Goal: Task Accomplishment & Management: Complete application form

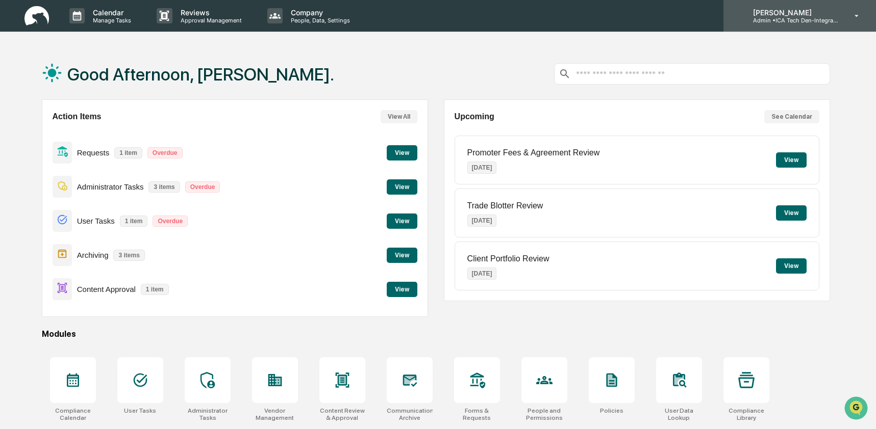
click at [821, 15] on p "[PERSON_NAME]" at bounding box center [791, 12] width 95 height 9
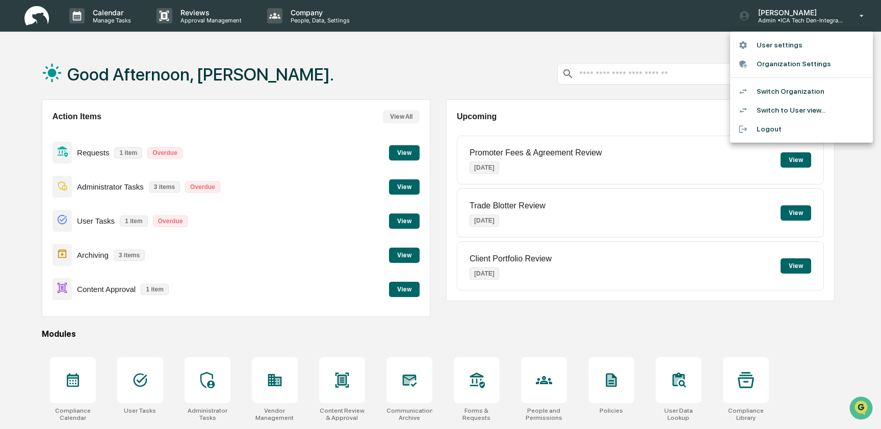
click at [803, 108] on li "Switch to User view..." at bounding box center [801, 110] width 143 height 19
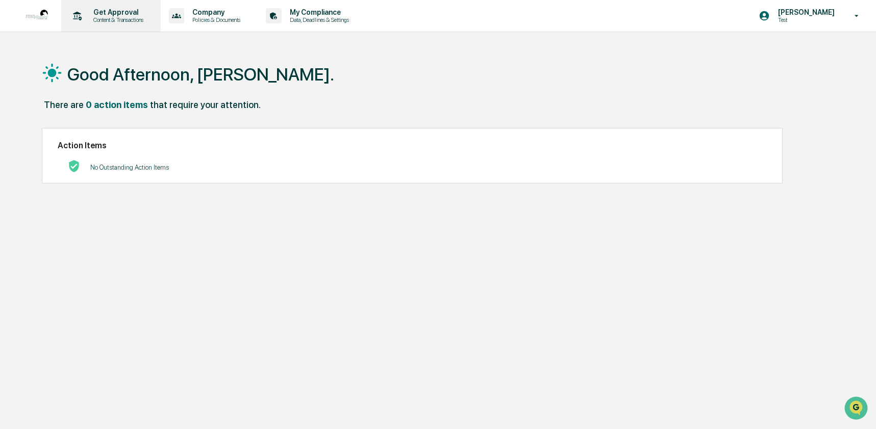
click at [120, 12] on p "Get Approval" at bounding box center [116, 12] width 63 height 8
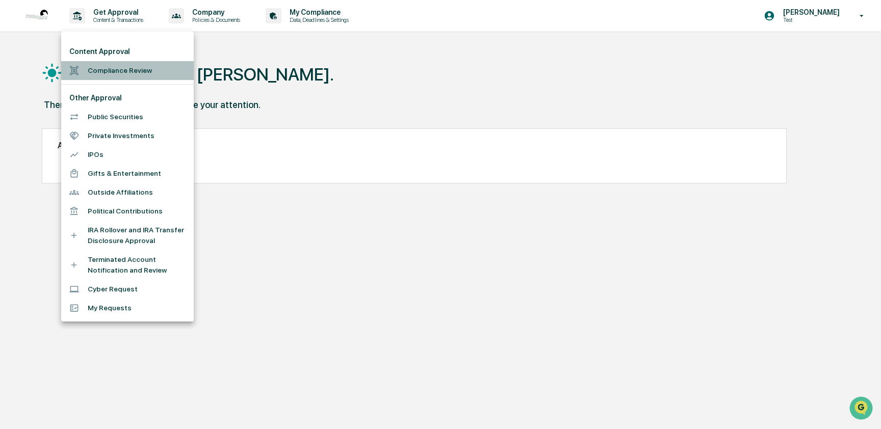
click at [121, 64] on li "Compliance Review" at bounding box center [127, 70] width 133 height 19
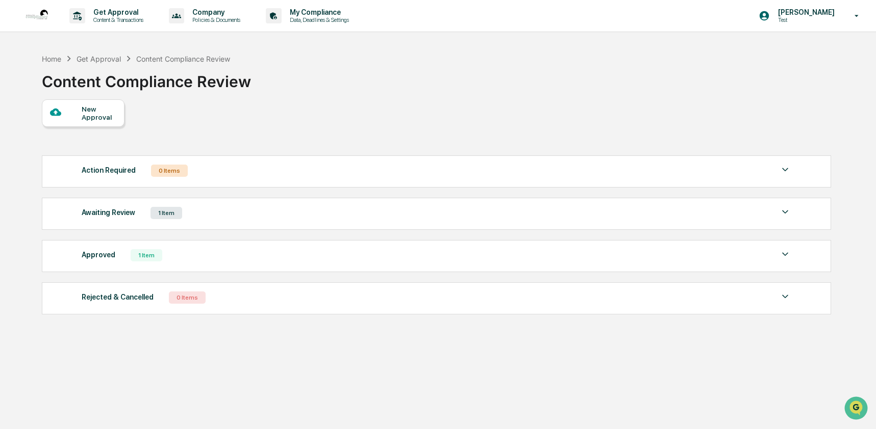
click at [198, 210] on div "Awaiting Review 1 Item" at bounding box center [436, 213] width 709 height 14
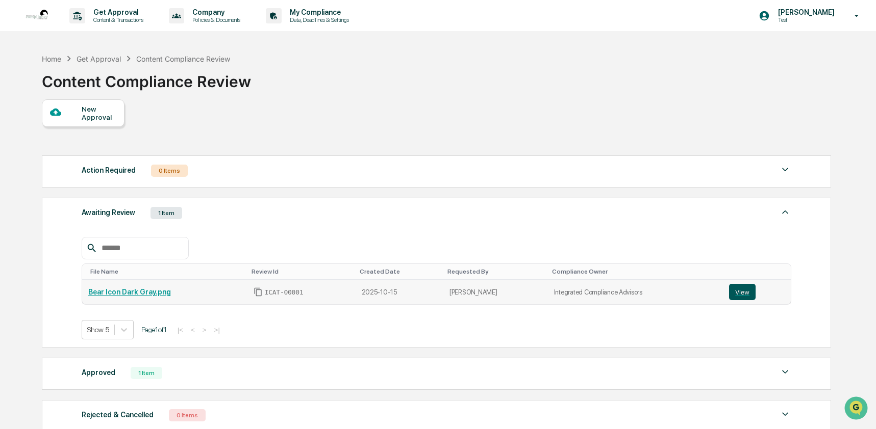
click at [736, 293] on button "View" at bounding box center [742, 292] width 27 height 16
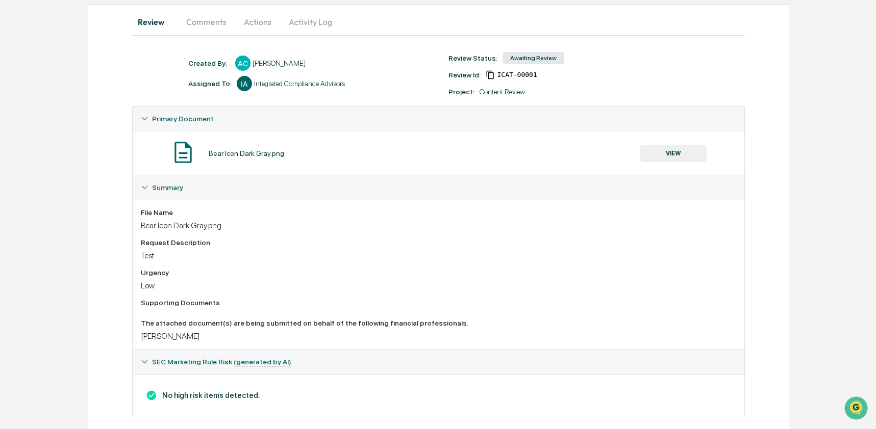
scroll to position [111, 0]
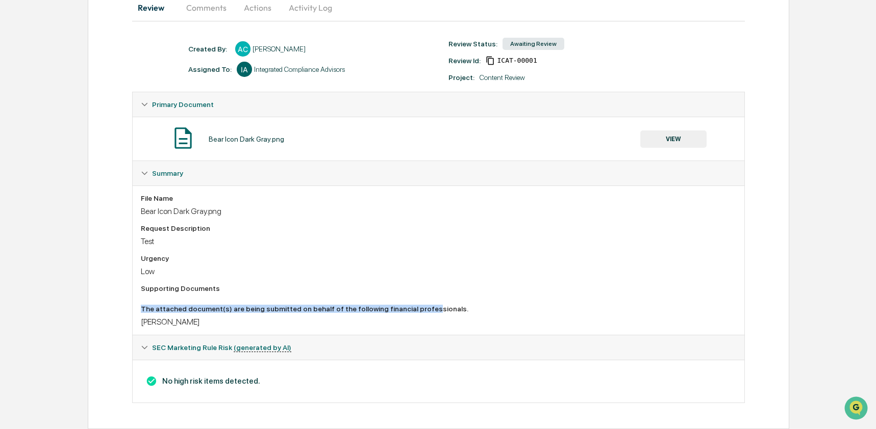
drag, startPoint x: 141, startPoint y: 310, endPoint x: 441, endPoint y: 311, distance: 299.8
click at [441, 311] on div "The attached document(s) are being submitted on behalf of the following financi…" at bounding box center [439, 309] width 596 height 8
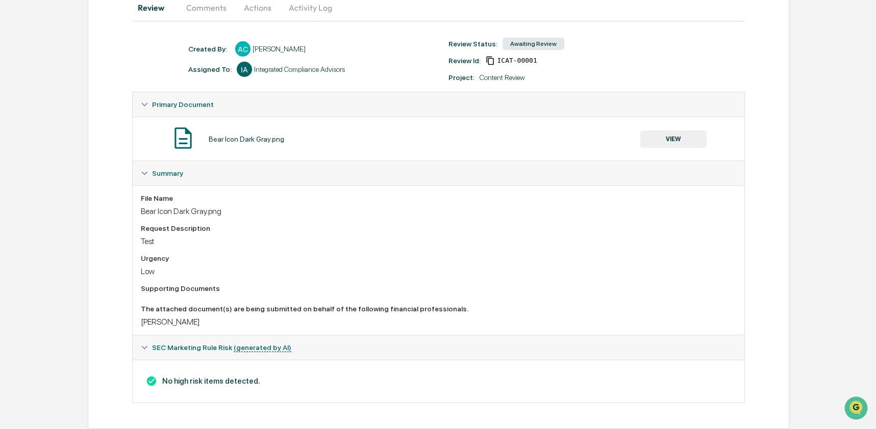
click at [223, 320] on div "Stacie Craddock" at bounding box center [439, 322] width 596 height 10
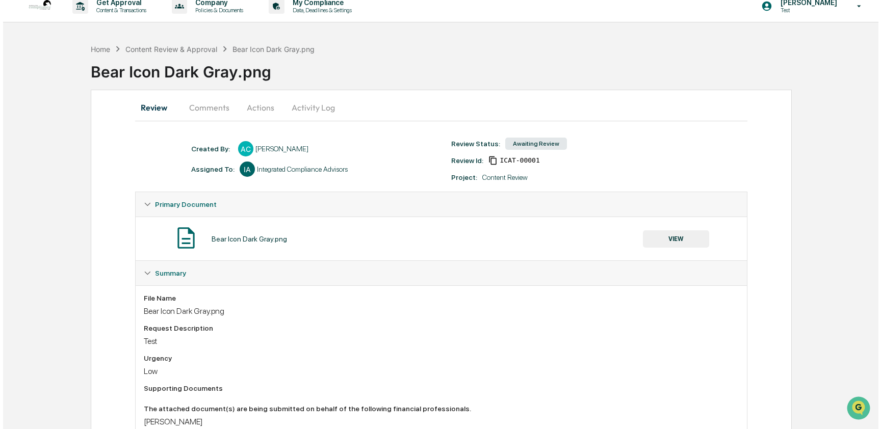
scroll to position [0, 0]
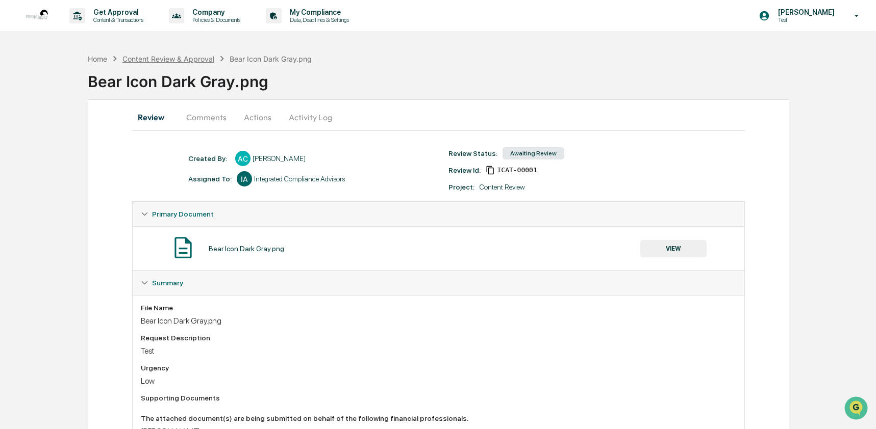
click at [167, 58] on div "Content Review & Approval" at bounding box center [168, 59] width 92 height 9
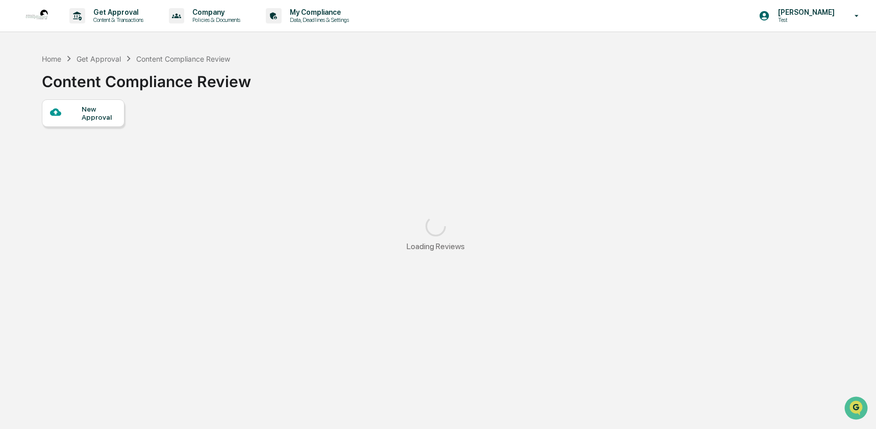
click at [80, 114] on div at bounding box center [66, 113] width 32 height 13
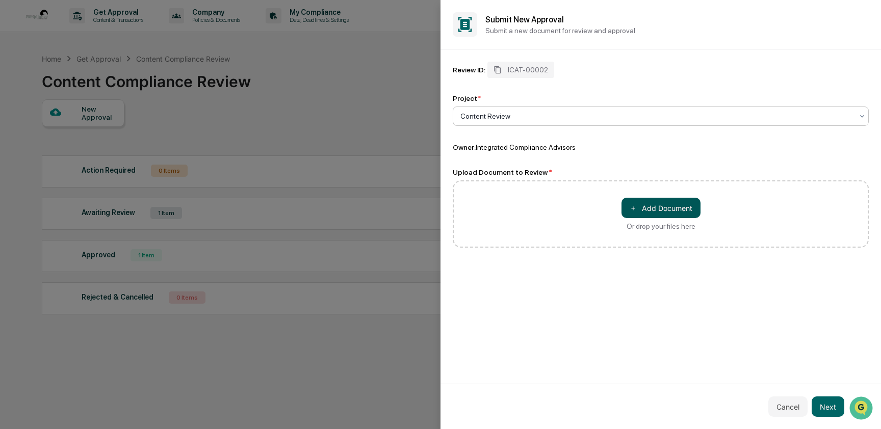
click at [665, 206] on button "＋ Add Document" at bounding box center [661, 208] width 79 height 20
click at [828, 411] on button "Next" at bounding box center [828, 407] width 33 height 20
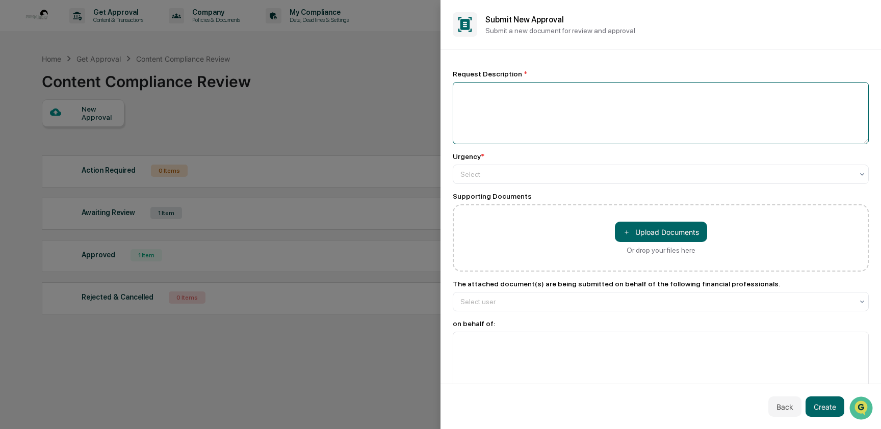
click at [483, 86] on textarea at bounding box center [661, 113] width 416 height 62
type textarea "****"
click at [513, 166] on div "Select" at bounding box center [661, 174] width 416 height 19
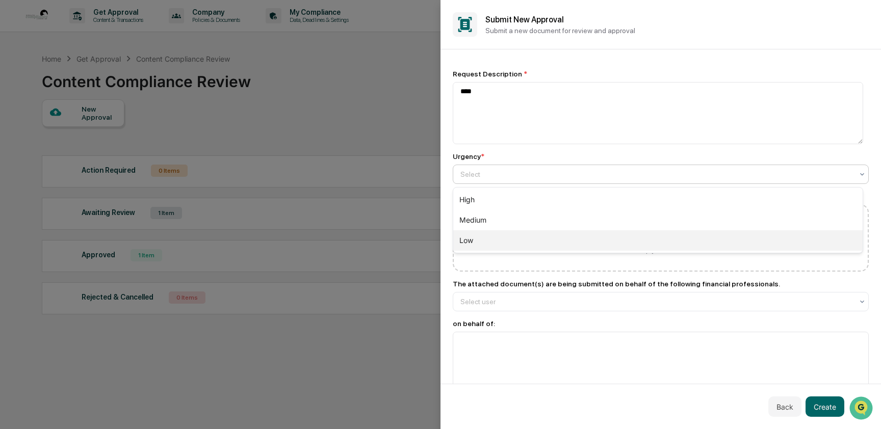
click at [507, 236] on div "Low" at bounding box center [657, 240] width 409 height 20
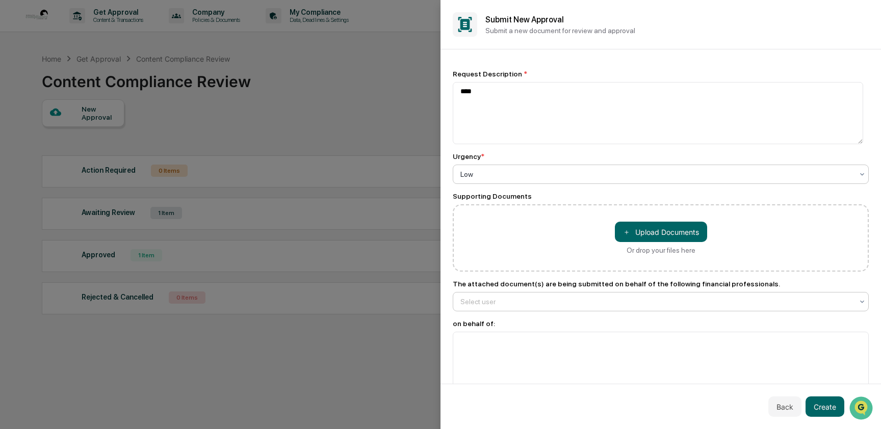
click at [527, 301] on div at bounding box center [656, 302] width 393 height 10
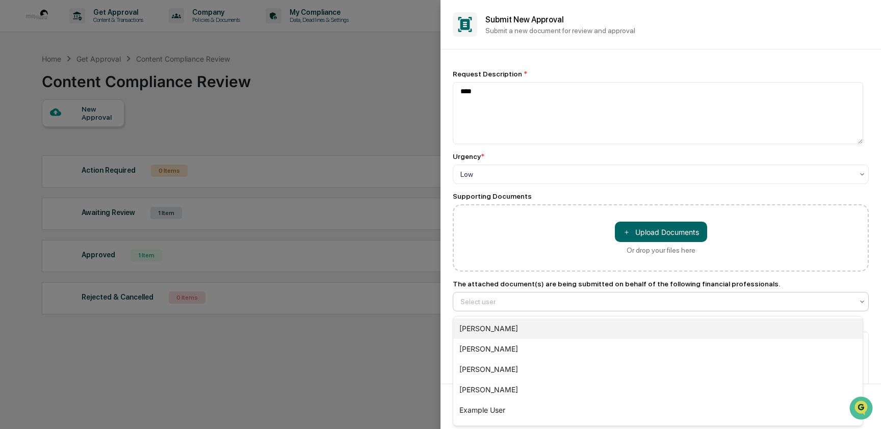
click at [512, 330] on div "Stacie Craddock" at bounding box center [657, 329] width 409 height 20
click at [520, 302] on div at bounding box center [656, 302] width 393 height 10
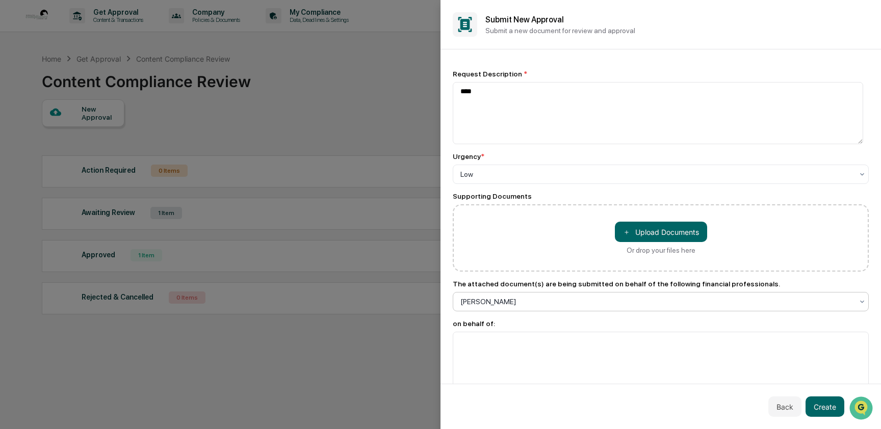
click at [520, 302] on div at bounding box center [656, 302] width 393 height 10
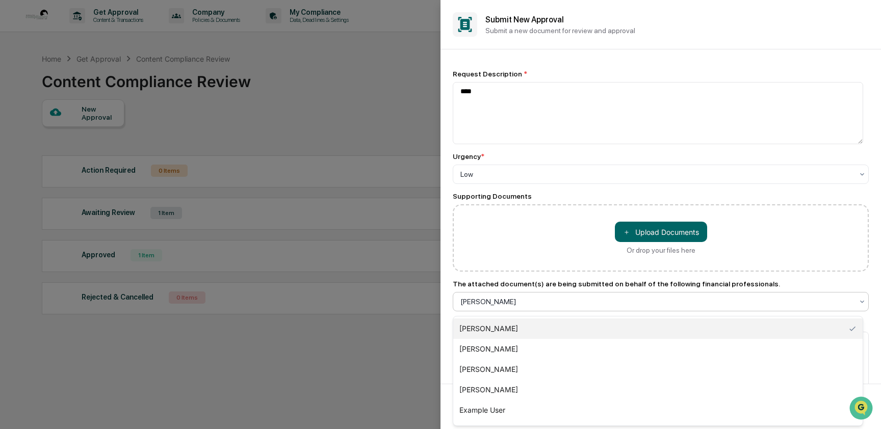
click at [520, 302] on div at bounding box center [656, 302] width 393 height 10
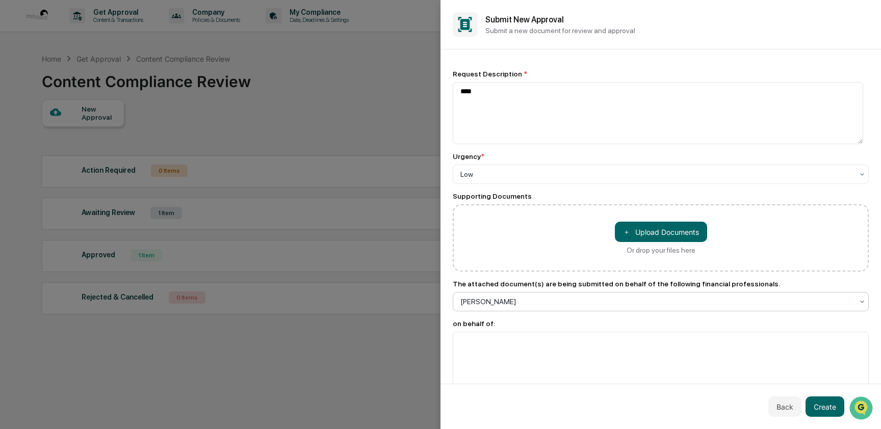
click at [520, 302] on div at bounding box center [656, 302] width 393 height 10
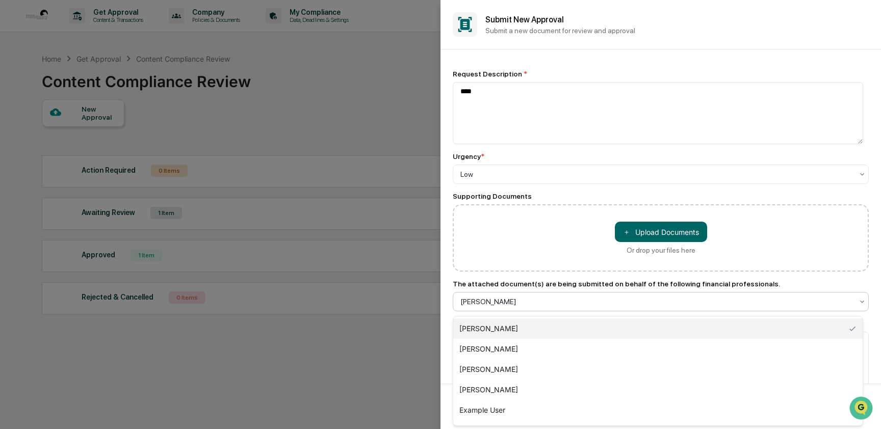
click at [520, 302] on div at bounding box center [656, 302] width 393 height 10
drag, startPoint x: 547, startPoint y: 304, endPoint x: 547, endPoint y: 316, distance: 11.7
click at [547, 316] on div "Request Description * **** Urgency * Low Supporting Documents ＋ Upload Document…" at bounding box center [661, 232] width 416 height 324
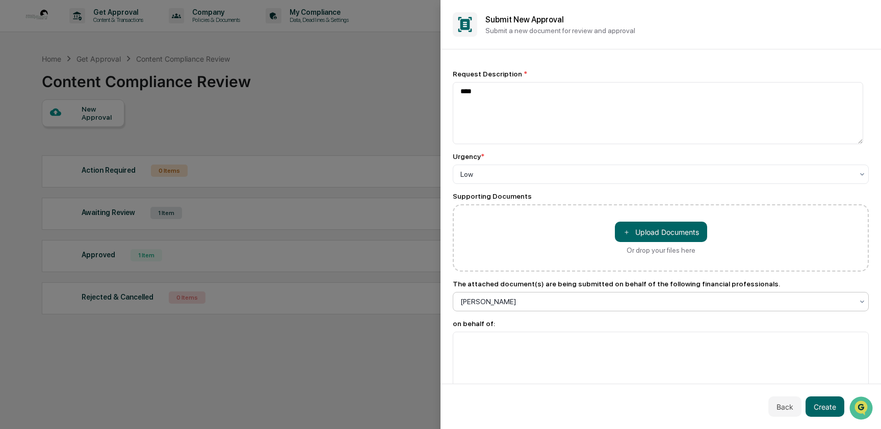
drag, startPoint x: 513, startPoint y: 367, endPoint x: 521, endPoint y: 400, distance: 34.1
click at [519, 389] on div "Submit New Approval Submit a new document for review and approval Request Descr…" at bounding box center [661, 214] width 441 height 429
click at [516, 336] on textarea at bounding box center [661, 363] width 416 height 62
click at [508, 304] on div at bounding box center [656, 302] width 393 height 10
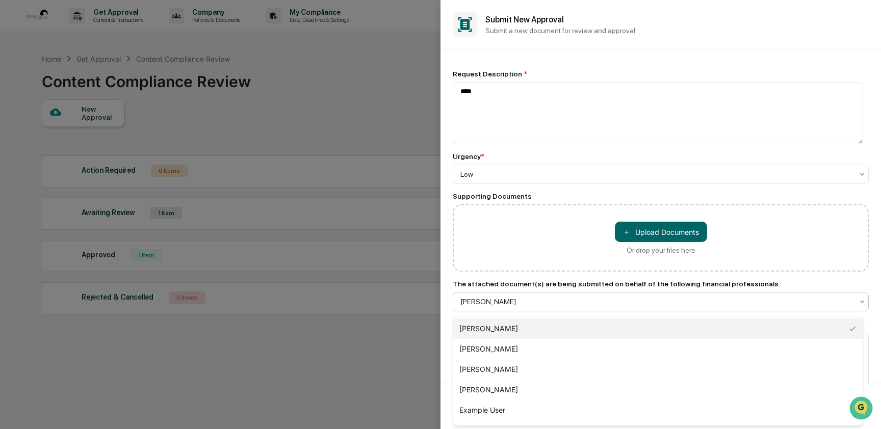
click at [507, 327] on div "Stacie Craddock" at bounding box center [657, 329] width 409 height 20
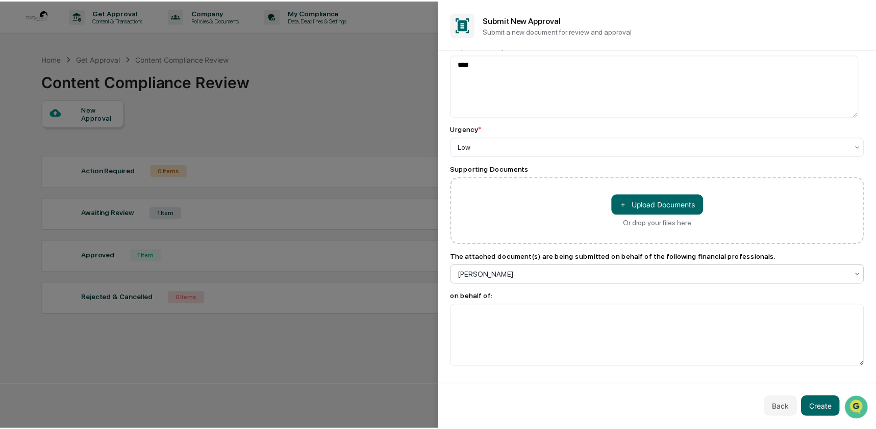
scroll to position [34, 0]
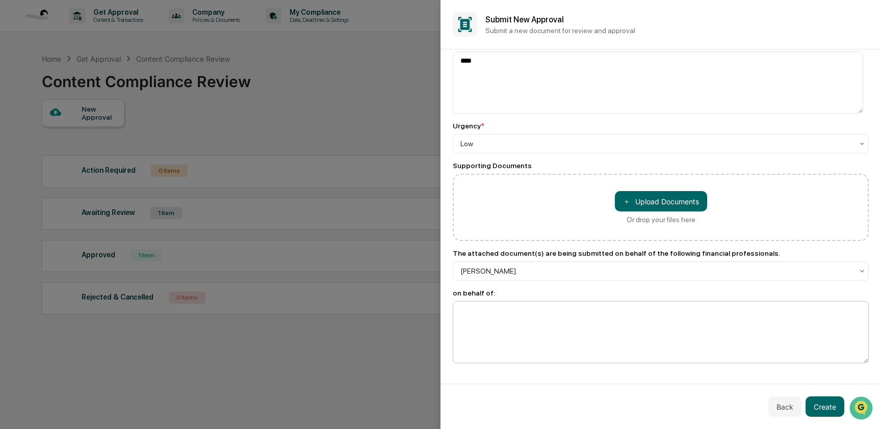
click at [522, 312] on textarea at bounding box center [661, 332] width 416 height 62
click at [492, 315] on textarea at bounding box center [661, 332] width 416 height 62
click at [481, 316] on textarea at bounding box center [661, 332] width 416 height 62
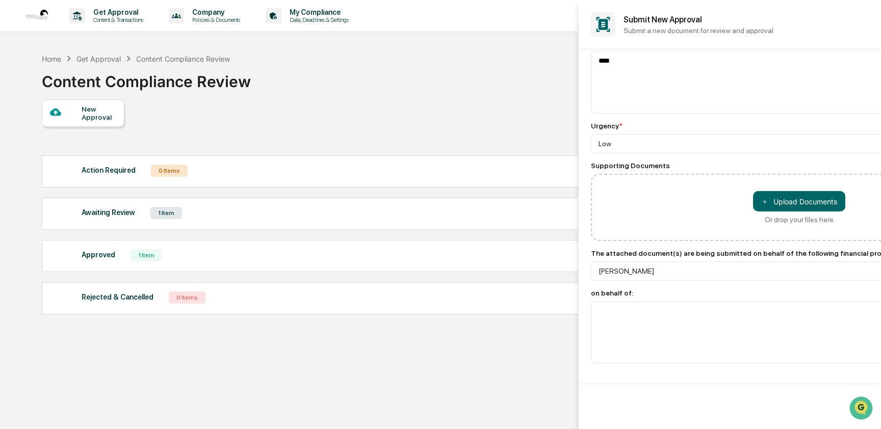
click at [295, 98] on div at bounding box center [440, 214] width 881 height 429
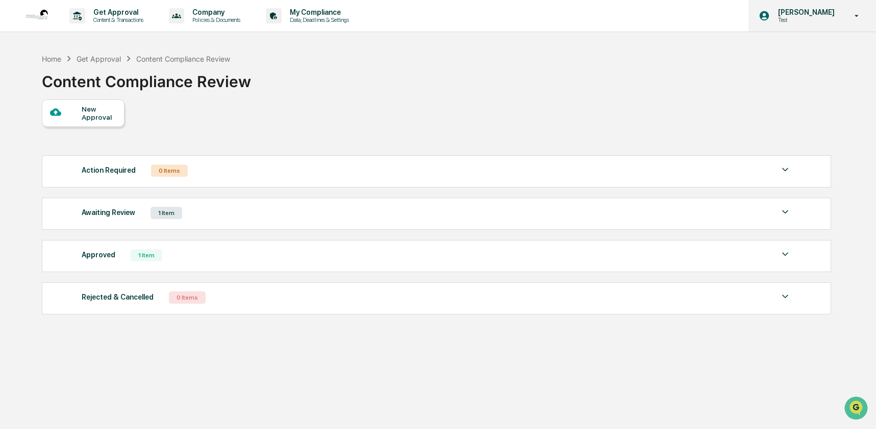
click at [818, 19] on p "Test" at bounding box center [804, 19] width 70 height 7
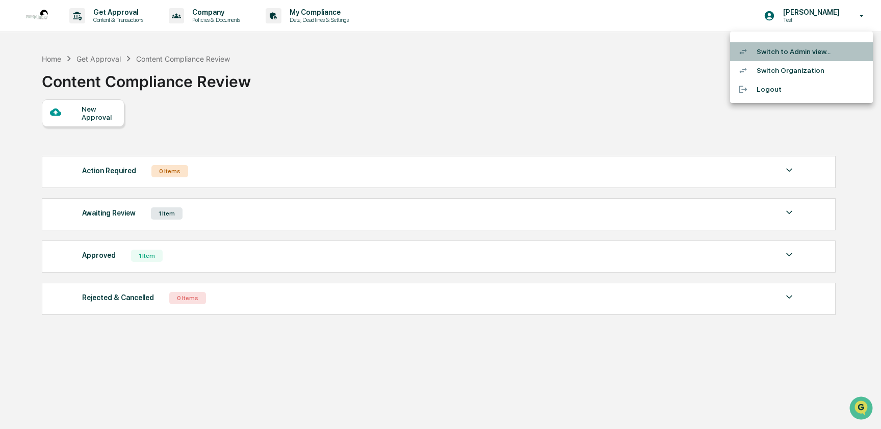
click at [810, 48] on li "Switch to Admin view..." at bounding box center [801, 51] width 143 height 19
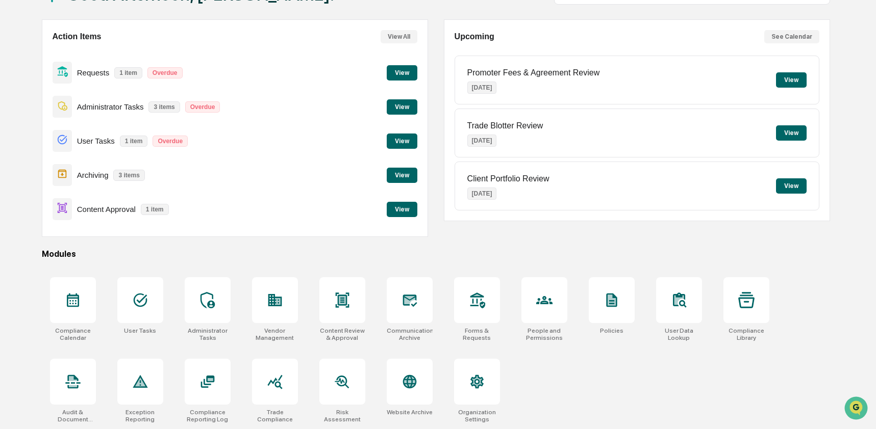
scroll to position [82, 0]
click at [339, 308] on div at bounding box center [342, 300] width 46 height 46
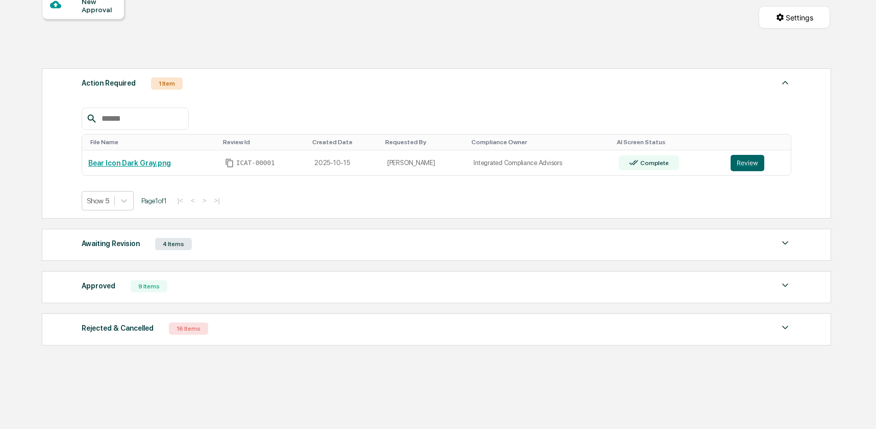
scroll to position [111, 0]
click at [210, 241] on div "Awaiting Revision 4 Items" at bounding box center [436, 244] width 709 height 14
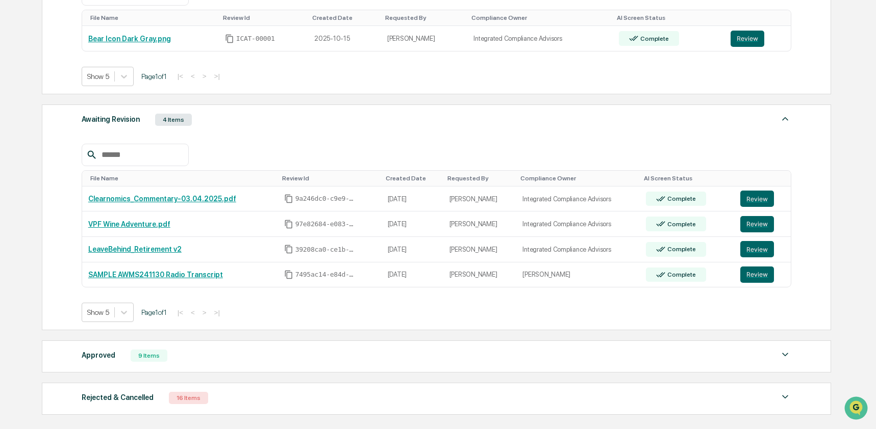
scroll to position [240, 0]
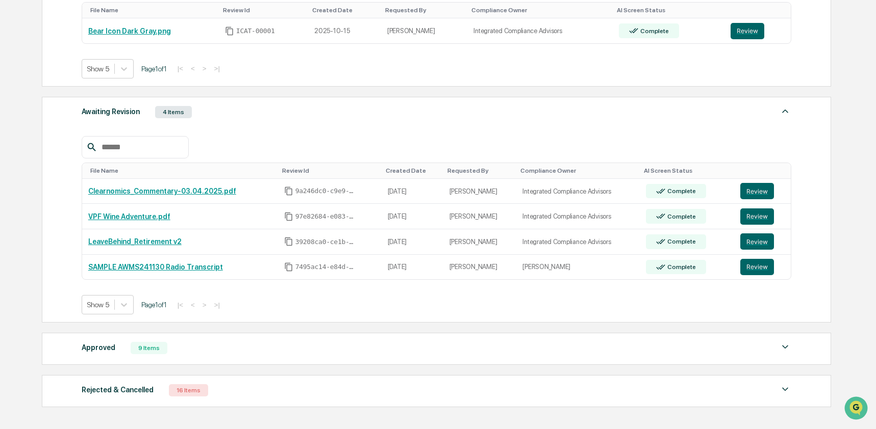
click at [167, 351] on div "Approved 9 Items" at bounding box center [436, 348] width 709 height 14
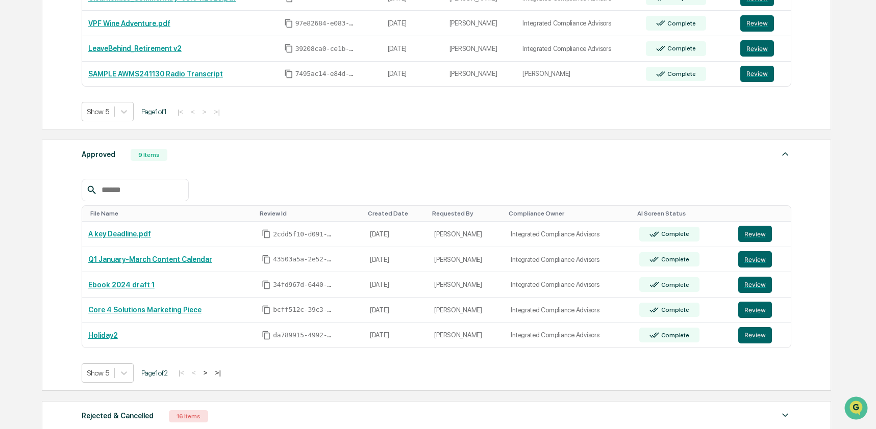
scroll to position [525, 0]
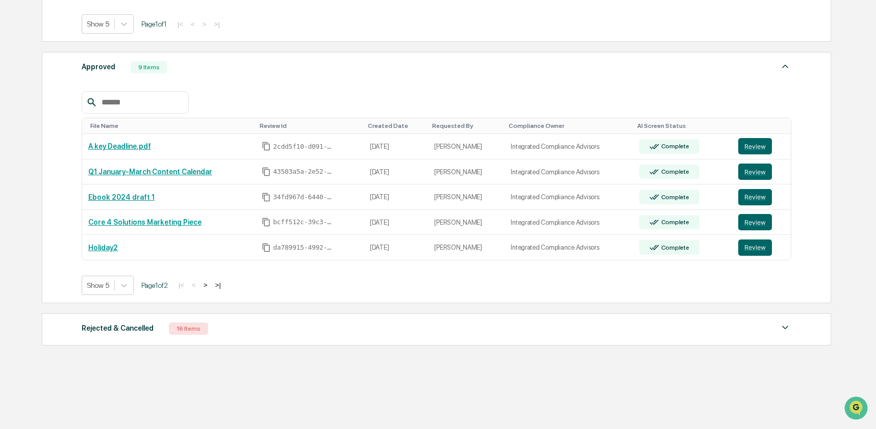
click at [119, 101] on input "text" at bounding box center [140, 102] width 87 height 13
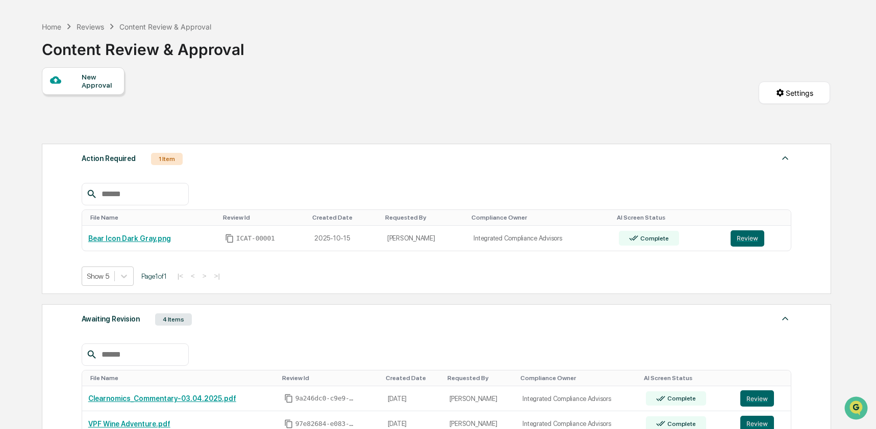
scroll to position [40, 0]
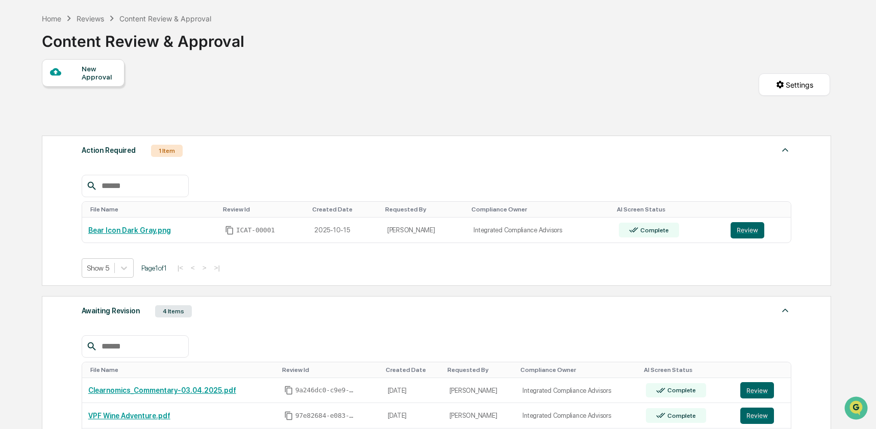
click at [94, 19] on div "Reviews" at bounding box center [90, 18] width 28 height 9
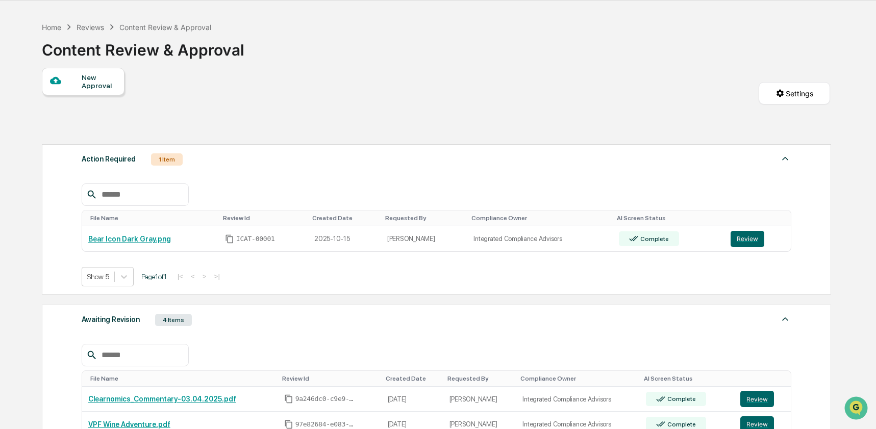
scroll to position [0, 0]
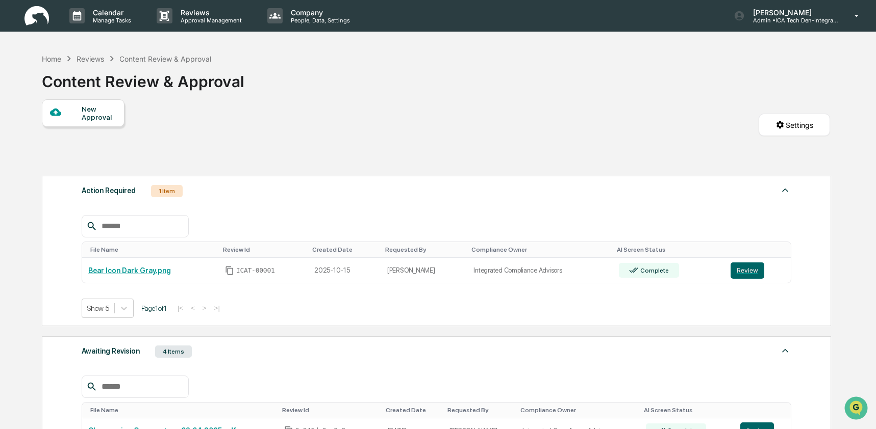
click at [226, 132] on div "New Approval Settings" at bounding box center [436, 134] width 788 height 71
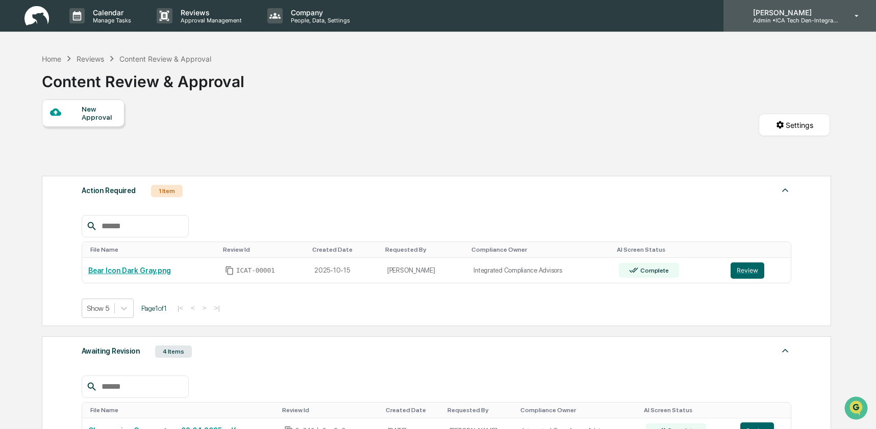
click at [810, 18] on p "Admin • ICA Tech Den-Integrated Compliance Advisors" at bounding box center [791, 20] width 95 height 7
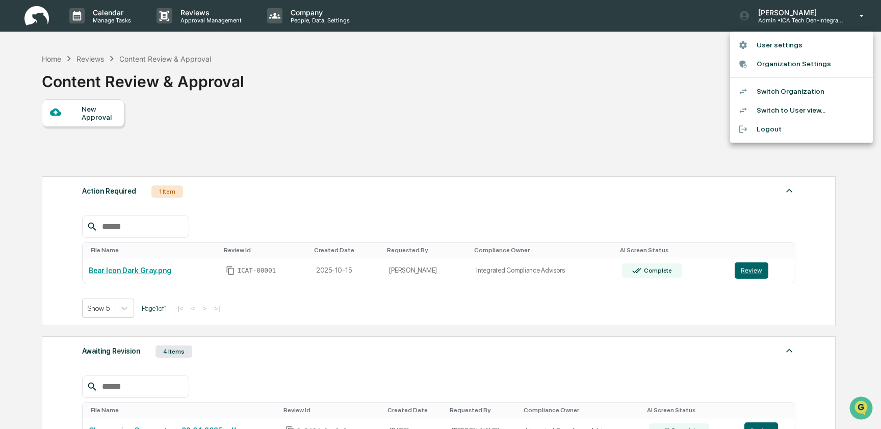
click at [810, 105] on li "Switch to User view..." at bounding box center [801, 110] width 143 height 19
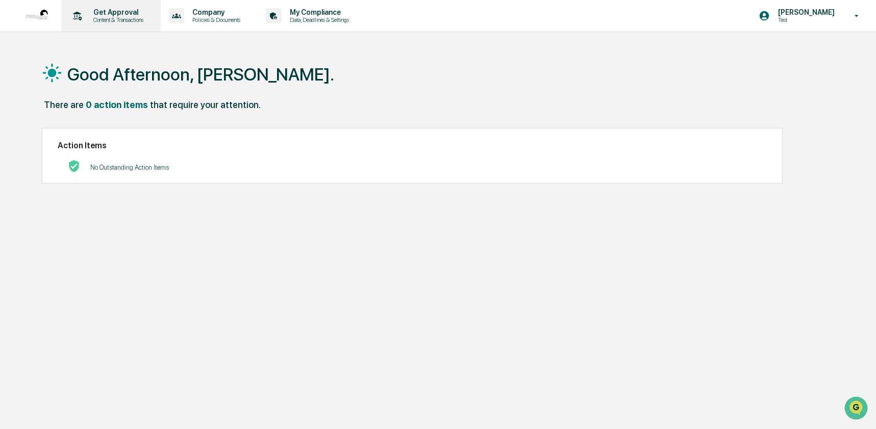
click at [121, 23] on div "Get Approval Content & Transactions" at bounding box center [109, 16] width 89 height 32
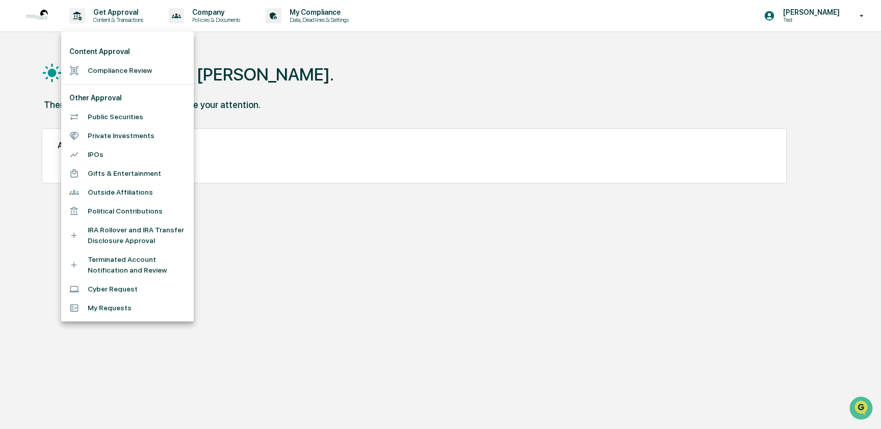
click at [130, 75] on li "Compliance Review" at bounding box center [127, 70] width 133 height 19
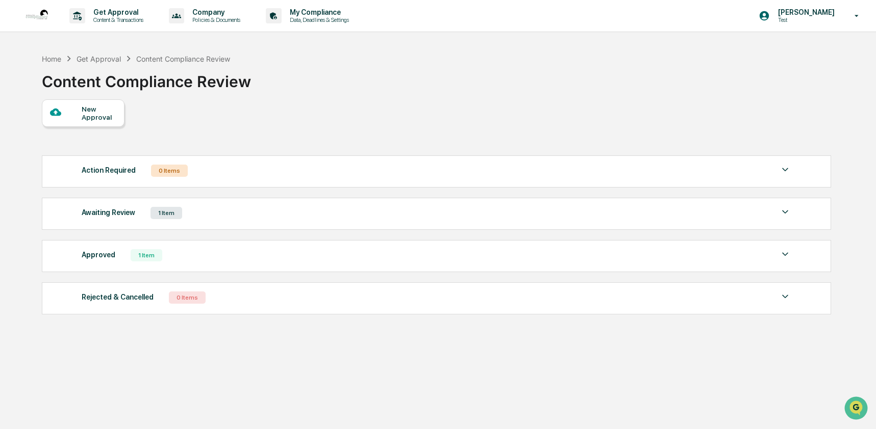
click at [221, 215] on div "Awaiting Review 1 Item" at bounding box center [436, 213] width 709 height 14
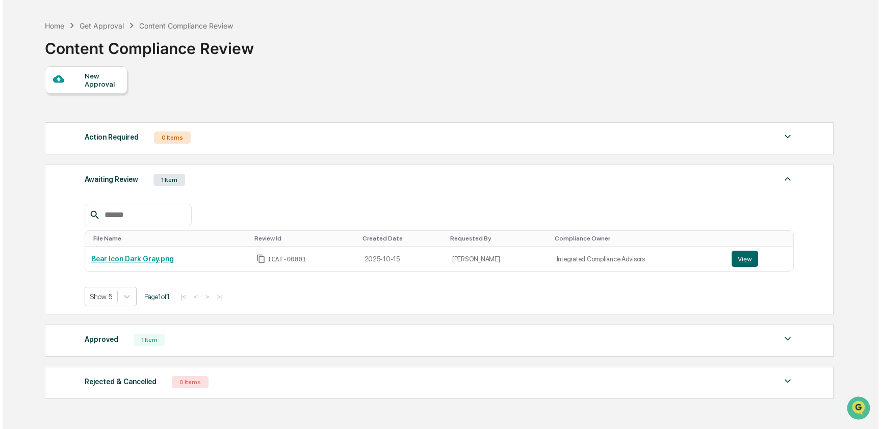
scroll to position [53, 0]
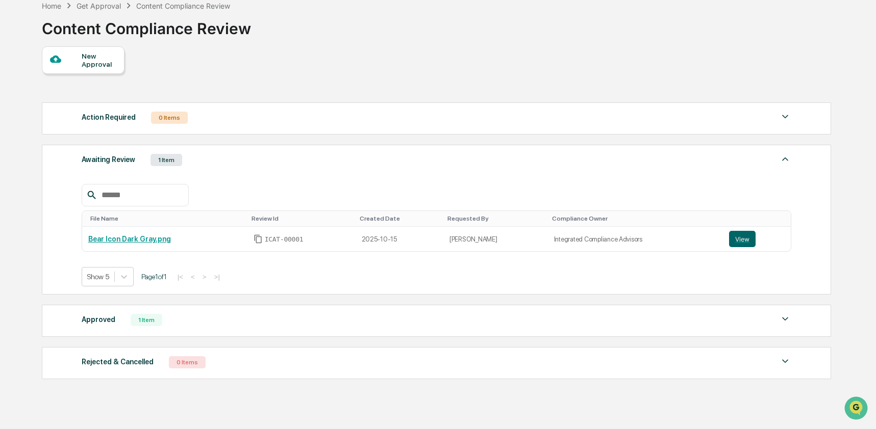
click at [91, 54] on div "New Approval" at bounding box center [99, 60] width 34 height 16
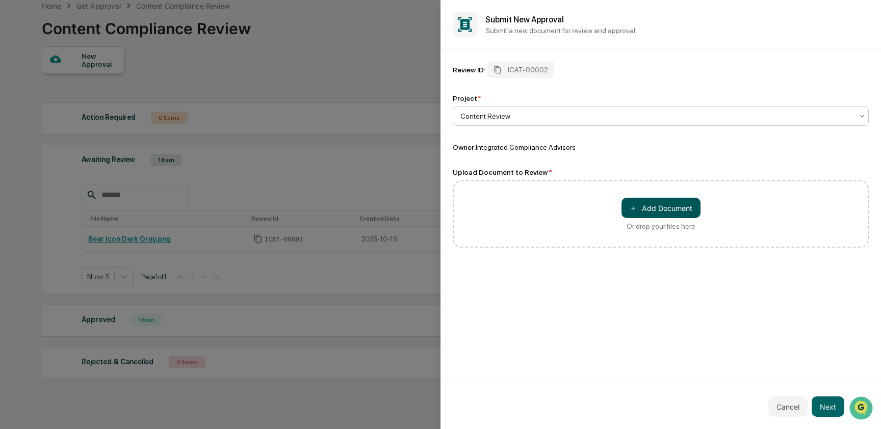
click at [655, 214] on button "＋ Add Document" at bounding box center [661, 208] width 79 height 20
click at [820, 405] on button "Next" at bounding box center [828, 407] width 33 height 20
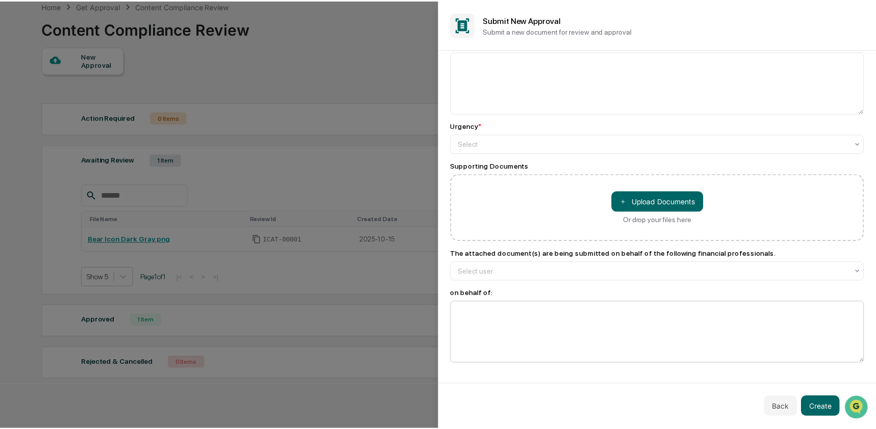
scroll to position [34, 0]
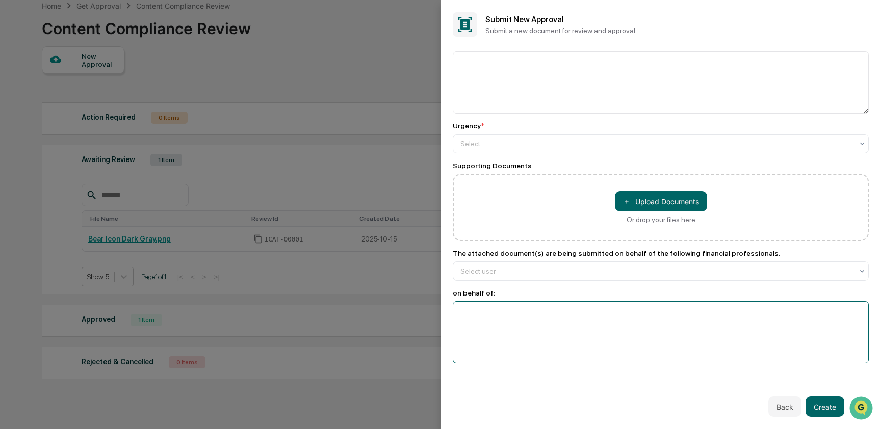
click at [478, 328] on textarea at bounding box center [661, 332] width 416 height 62
drag, startPoint x: 499, startPoint y: 294, endPoint x: 444, endPoint y: 293, distance: 54.6
click at [444, 293] on div "Request Description * Urgency * Select Supporting Documents ＋ Upload Documents …" at bounding box center [661, 216] width 441 height 335
click at [470, 307] on textarea at bounding box center [661, 332] width 416 height 62
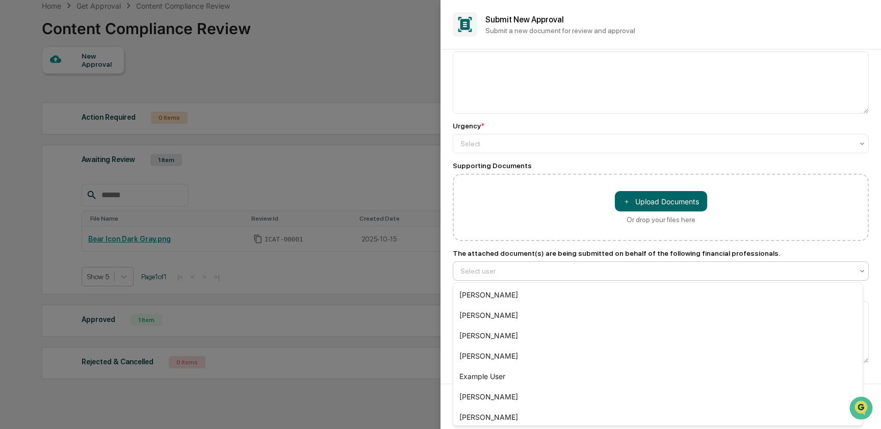
click at [499, 271] on div at bounding box center [656, 271] width 393 height 10
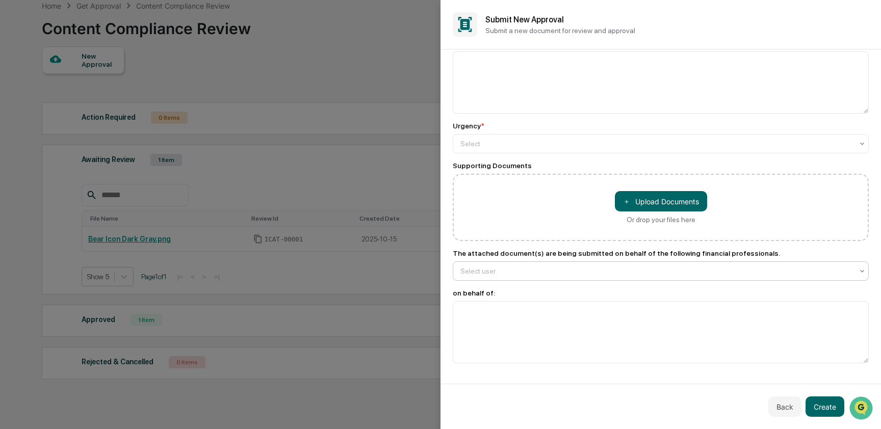
click at [497, 272] on div at bounding box center [656, 271] width 393 height 10
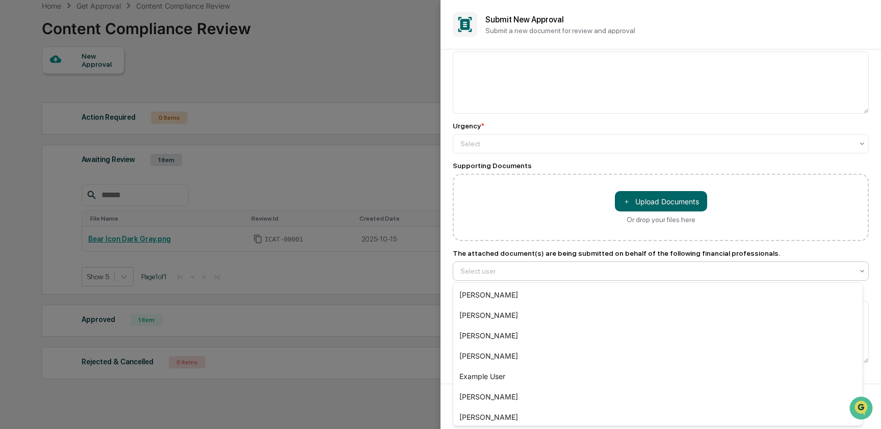
click at [497, 272] on div at bounding box center [656, 271] width 393 height 10
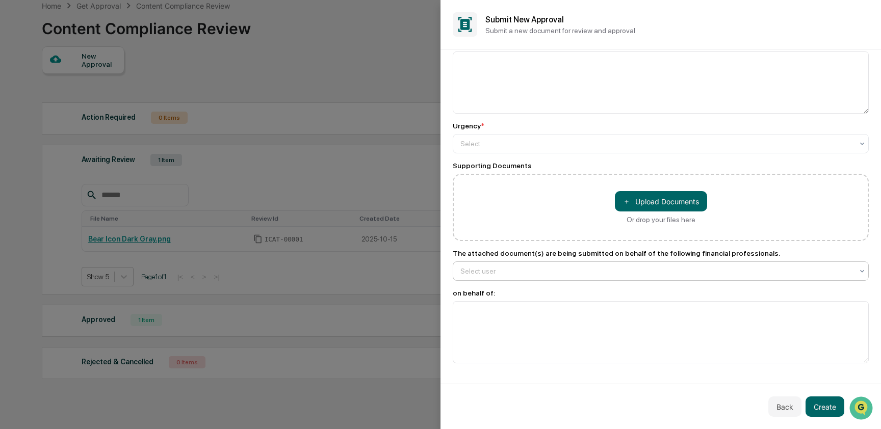
click at [497, 272] on div at bounding box center [656, 271] width 393 height 10
click at [503, 273] on div at bounding box center [656, 271] width 393 height 10
type input "*"
type input "******"
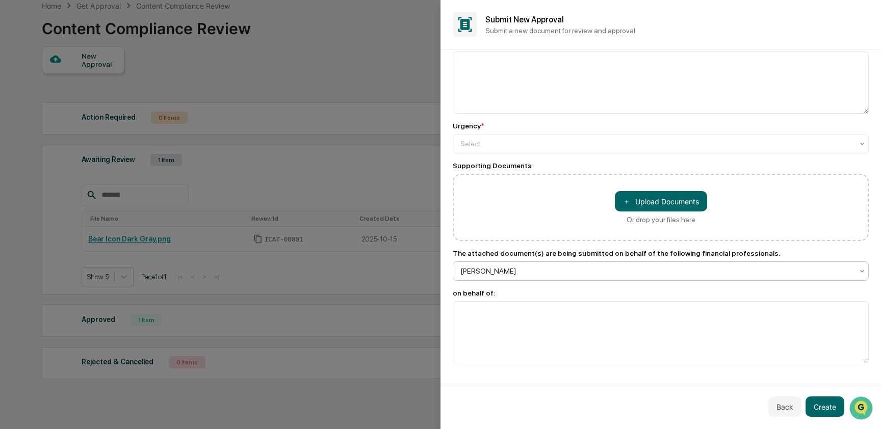
click at [526, 274] on div at bounding box center [656, 271] width 393 height 10
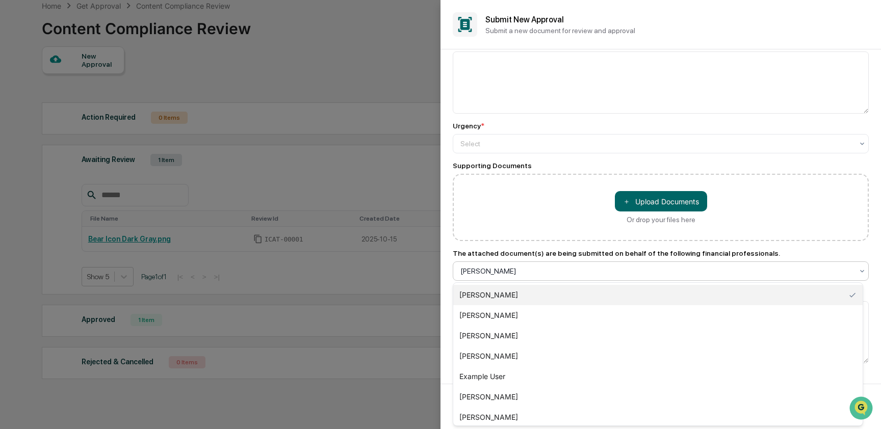
click at [525, 270] on div at bounding box center [656, 271] width 393 height 10
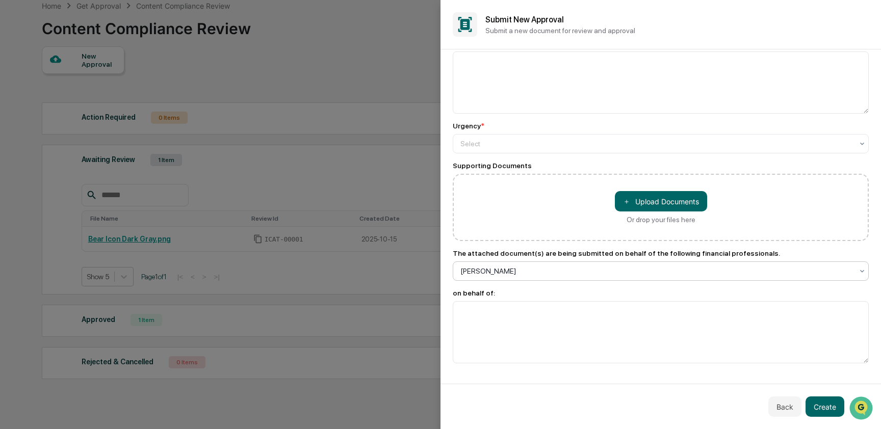
click at [525, 269] on div at bounding box center [656, 271] width 393 height 10
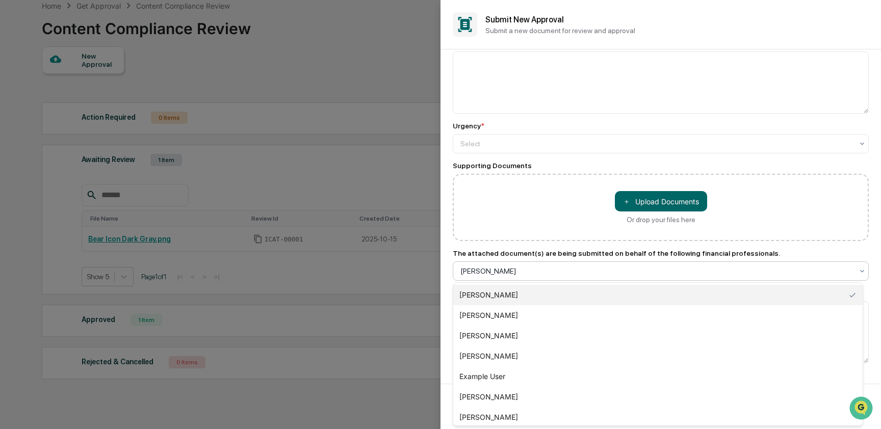
click at [512, 270] on div at bounding box center [656, 271] width 393 height 10
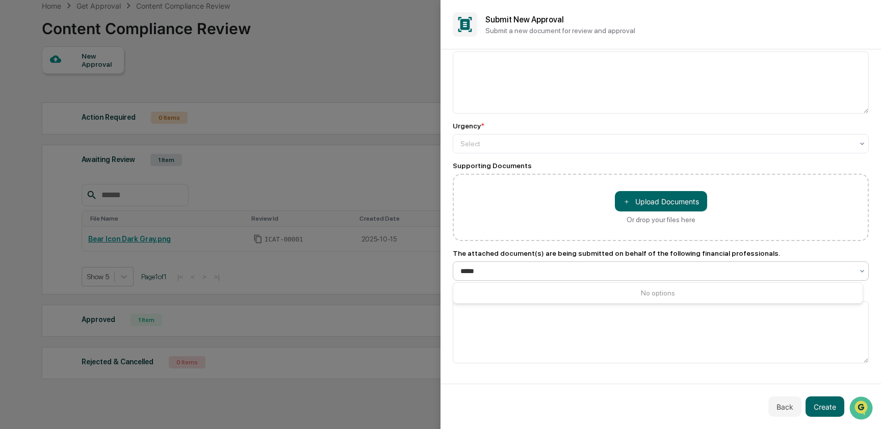
type input "*****"
click at [475, 297] on div "No options" at bounding box center [657, 293] width 409 height 16
click at [485, 270] on div at bounding box center [656, 271] width 393 height 10
click at [526, 269] on div at bounding box center [656, 271] width 393 height 10
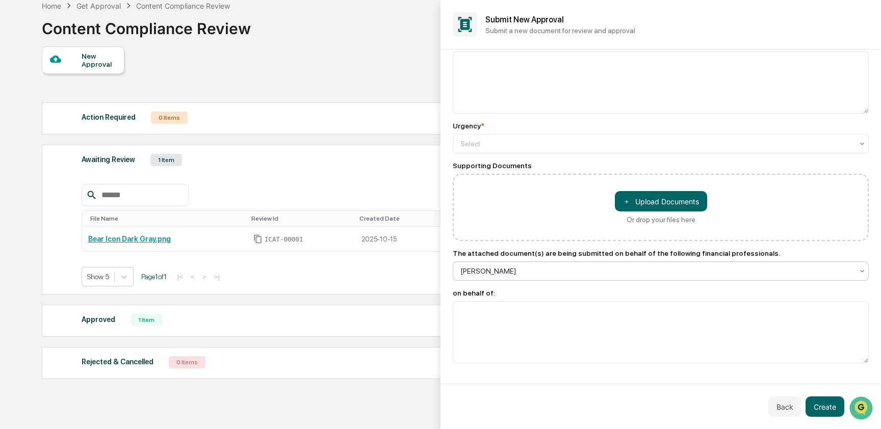
click at [368, 97] on div at bounding box center [440, 214] width 881 height 429
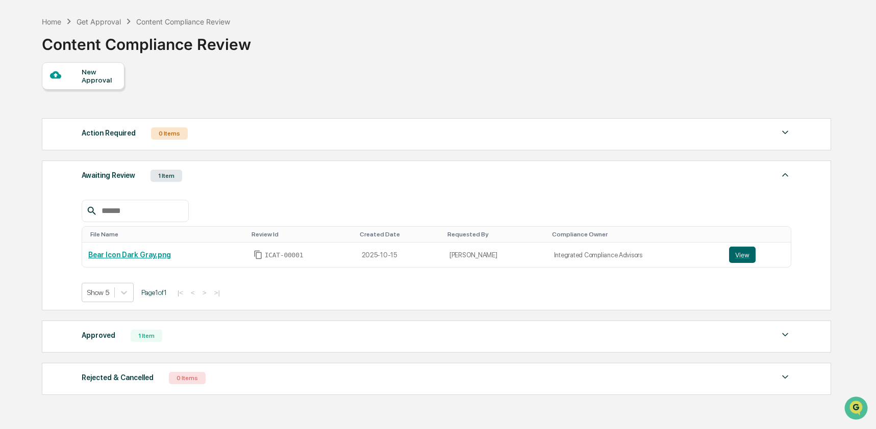
scroll to position [0, 0]
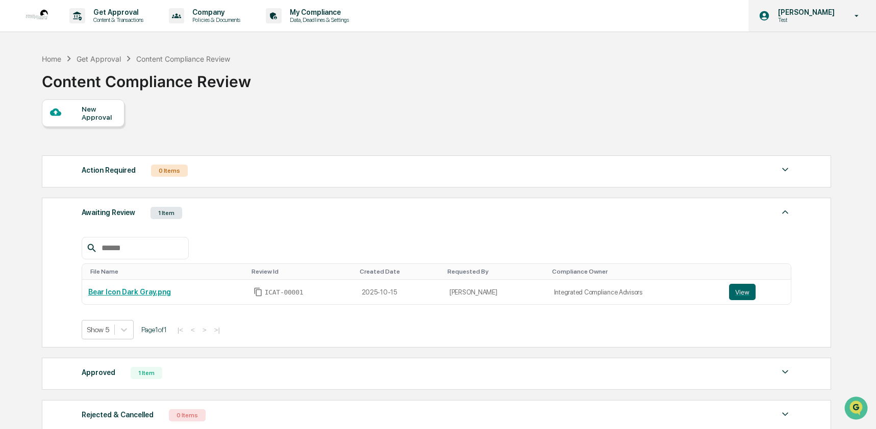
click at [807, 14] on p "[PERSON_NAME]" at bounding box center [804, 12] width 70 height 8
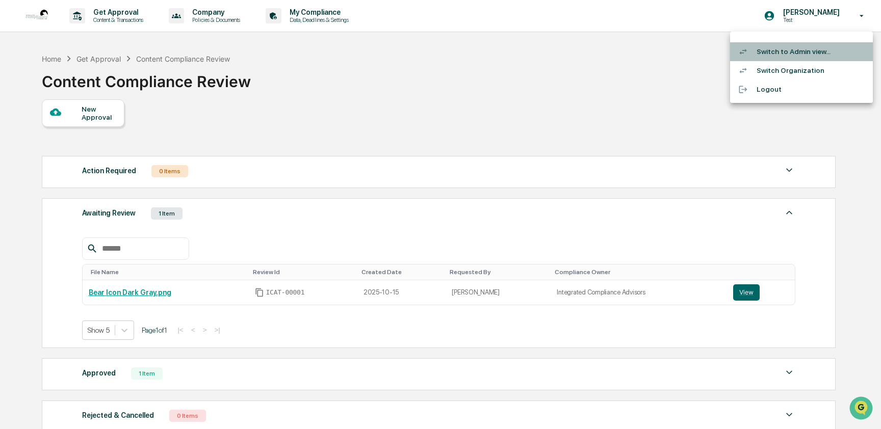
click at [807, 51] on li "Switch to Admin view..." at bounding box center [801, 51] width 143 height 19
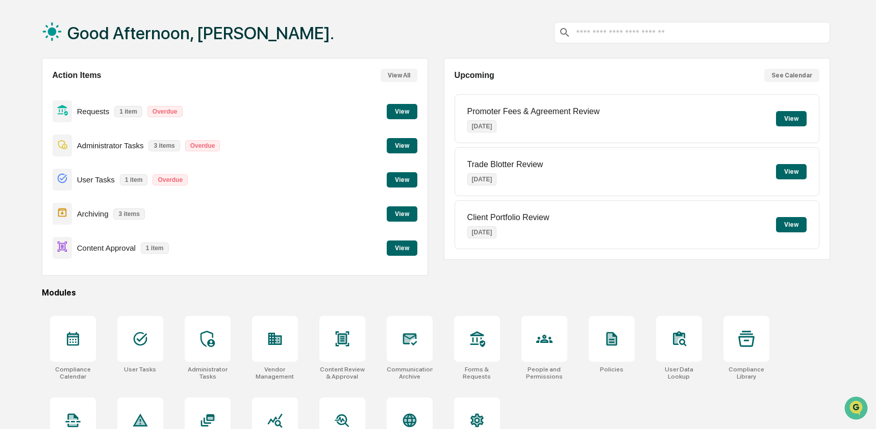
scroll to position [82, 0]
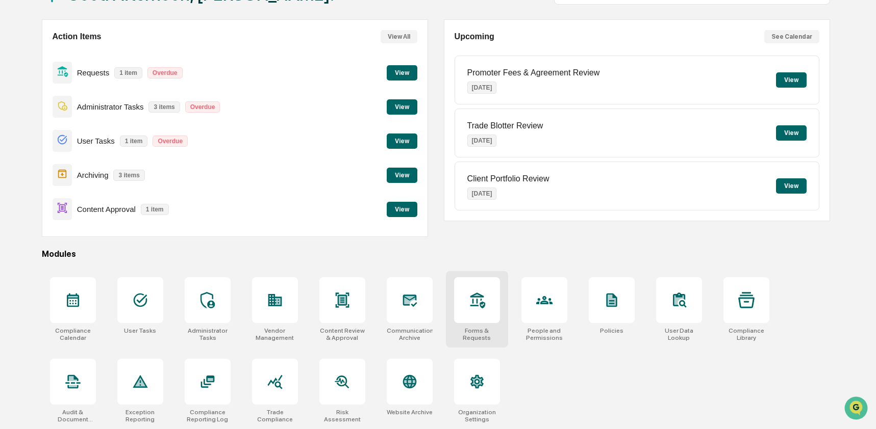
click at [471, 292] on icon at bounding box center [477, 300] width 16 height 16
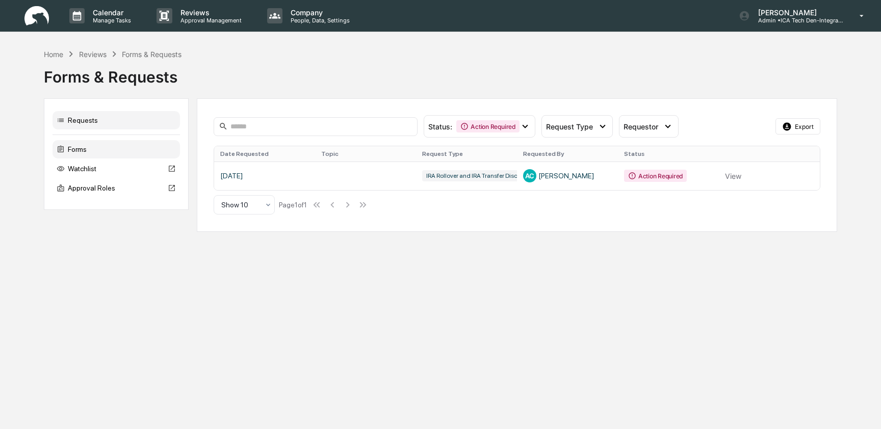
click at [113, 150] on div "Forms" at bounding box center [116, 149] width 127 height 18
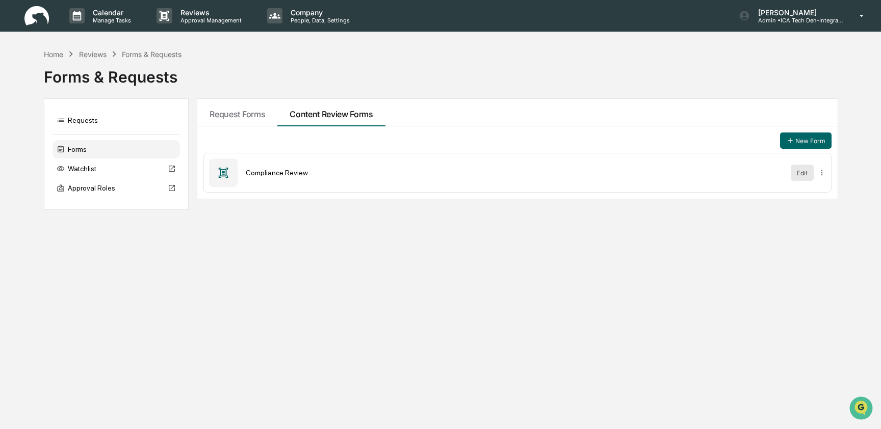
click at [799, 175] on button "Edit" at bounding box center [802, 173] width 23 height 16
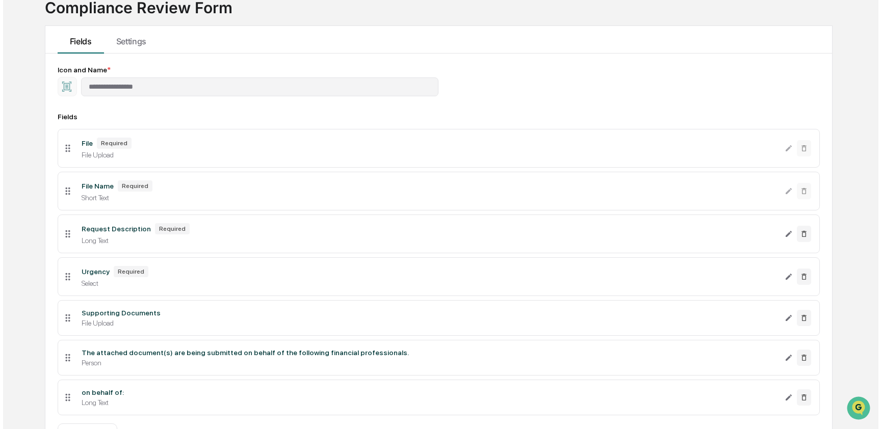
scroll to position [142, 0]
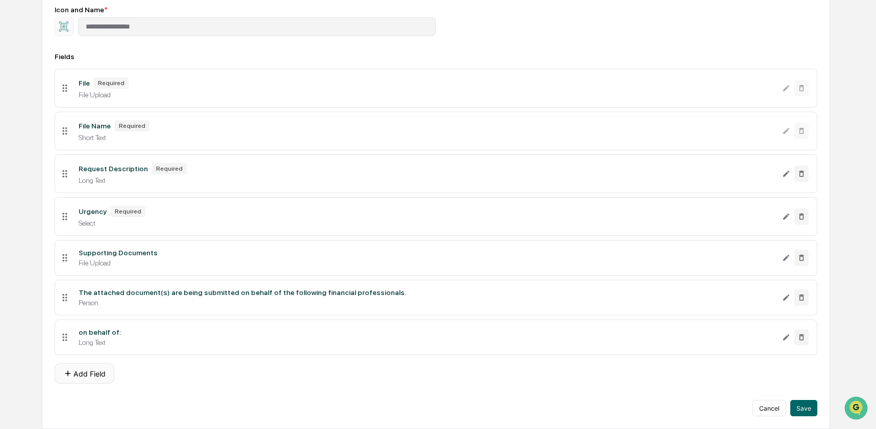
click at [99, 372] on button "Add Field" at bounding box center [85, 374] width 60 height 20
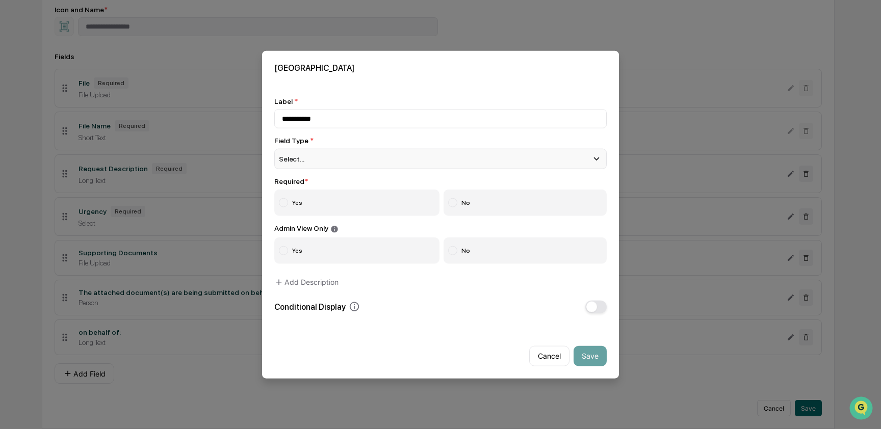
type input "**********"
click at [314, 159] on div "Select..." at bounding box center [440, 159] width 332 height 20
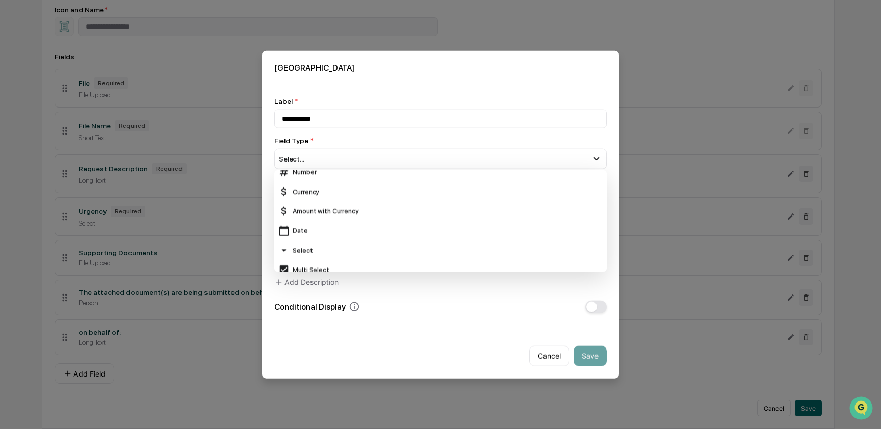
scroll to position [73, 0]
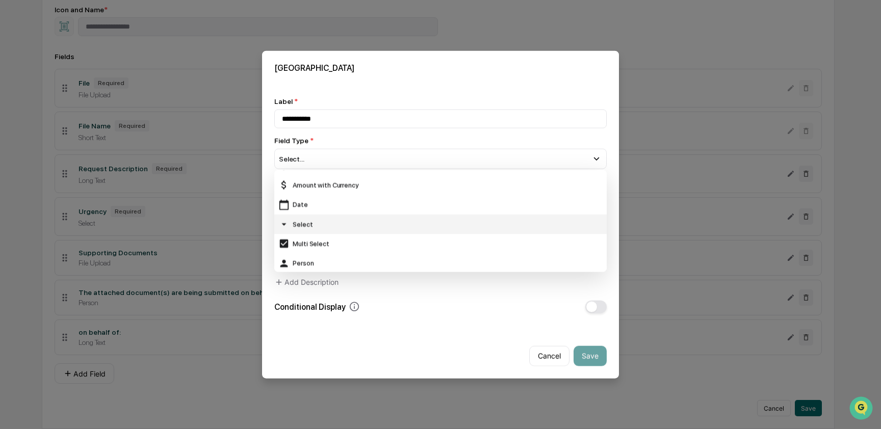
click at [318, 222] on div "Select" at bounding box center [440, 224] width 324 height 11
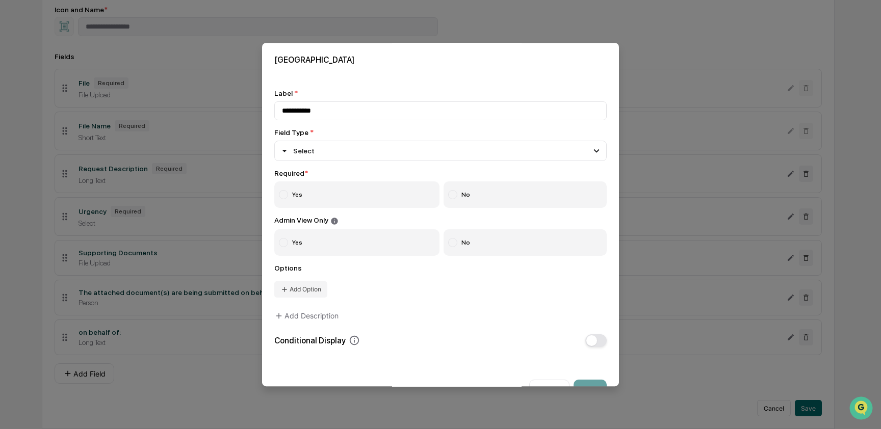
click at [295, 196] on label "Yes" at bounding box center [356, 195] width 165 height 27
click at [302, 284] on button "Add Option" at bounding box center [300, 289] width 53 height 16
click at [313, 284] on input at bounding box center [442, 285] width 298 height 19
type input "********"
click at [296, 312] on button "Add Option" at bounding box center [300, 308] width 53 height 16
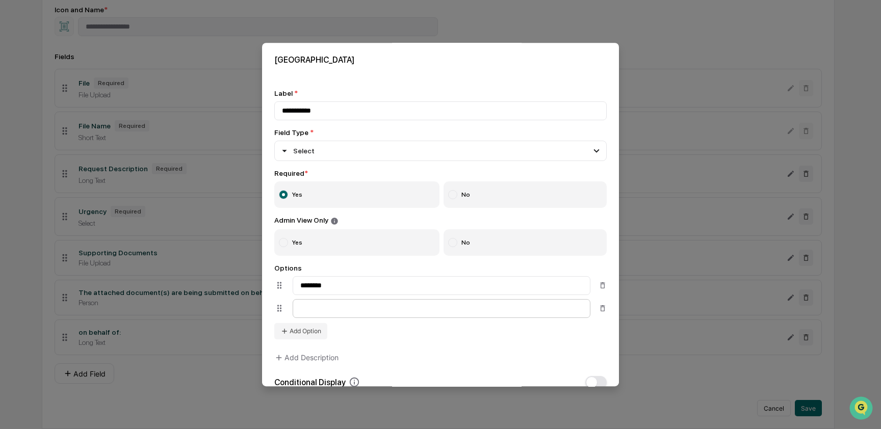
click at [343, 312] on input at bounding box center [442, 308] width 298 height 19
type input "********"
click at [307, 333] on button "Add Option" at bounding box center [300, 331] width 53 height 16
click at [339, 336] on input at bounding box center [442, 331] width 298 height 19
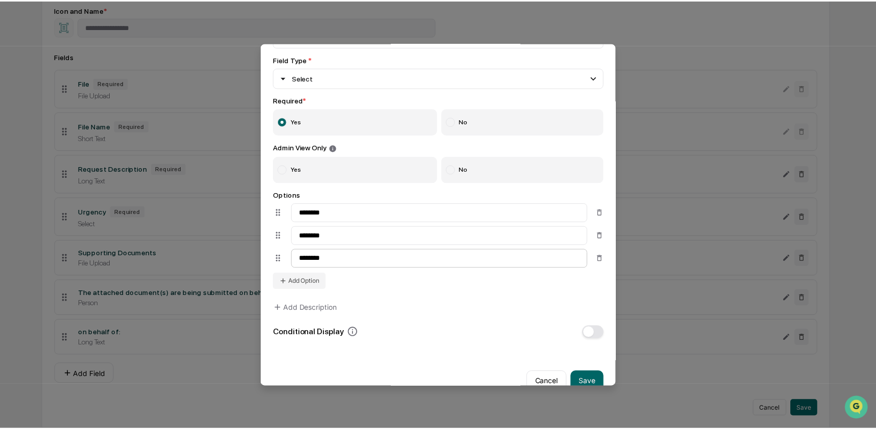
scroll to position [100, 0]
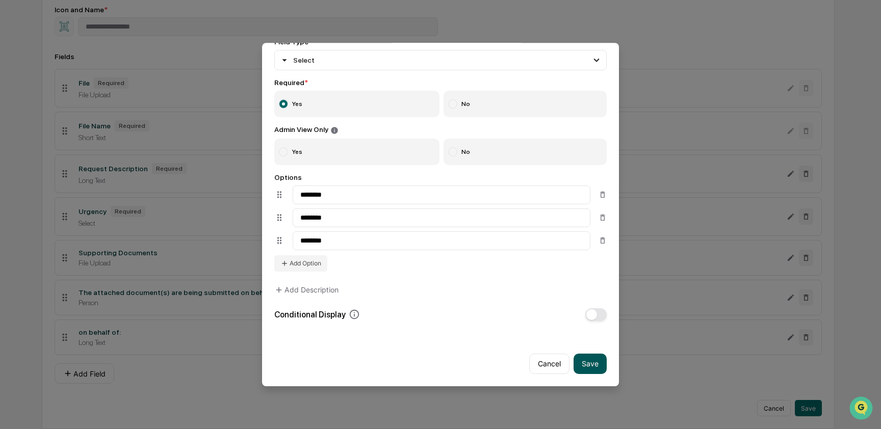
type input "********"
click at [590, 355] on button "Save" at bounding box center [590, 364] width 33 height 20
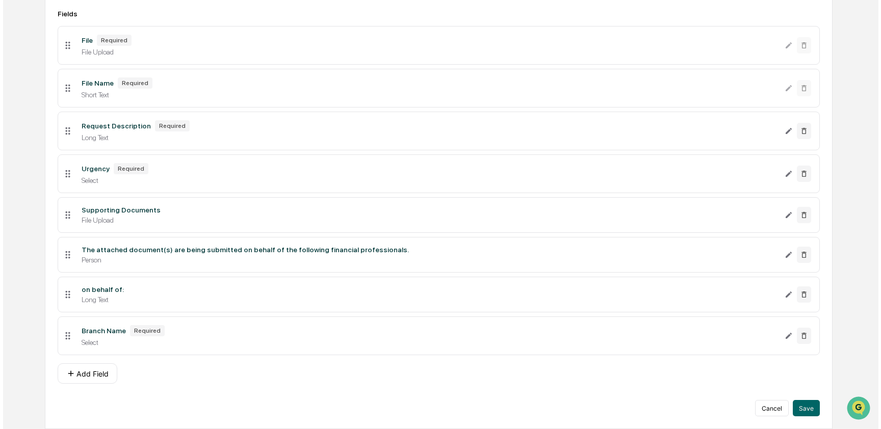
scroll to position [186, 0]
click at [95, 376] on button "Add Field" at bounding box center [85, 374] width 60 height 20
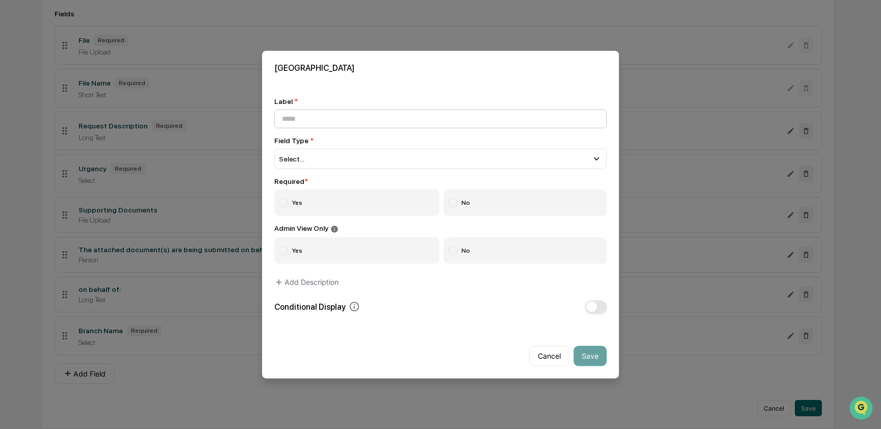
click at [344, 120] on input at bounding box center [440, 119] width 332 height 19
type input "********"
click at [330, 158] on div "Select..." at bounding box center [440, 159] width 332 height 20
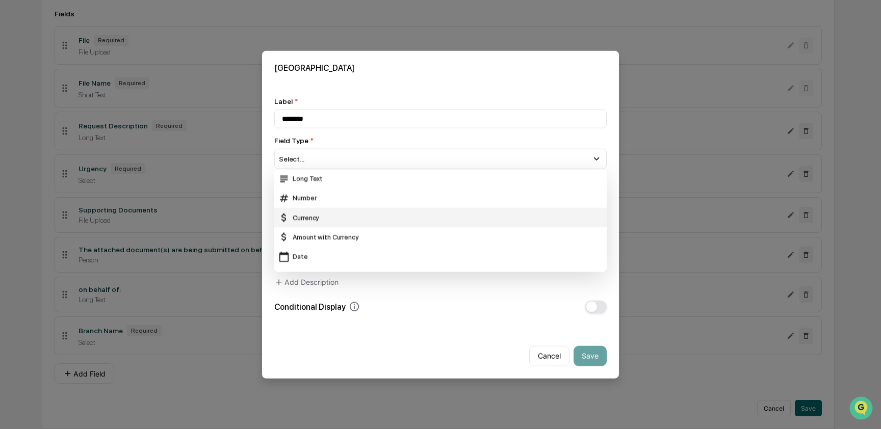
scroll to position [38, 0]
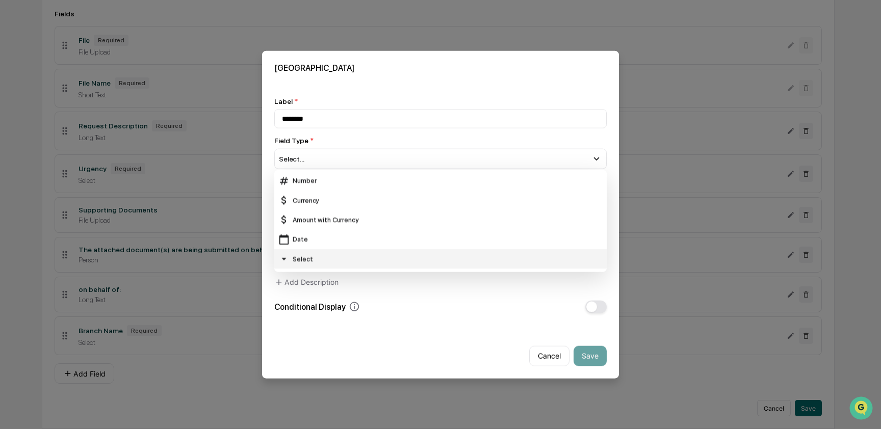
click at [331, 256] on div "Select" at bounding box center [440, 258] width 324 height 11
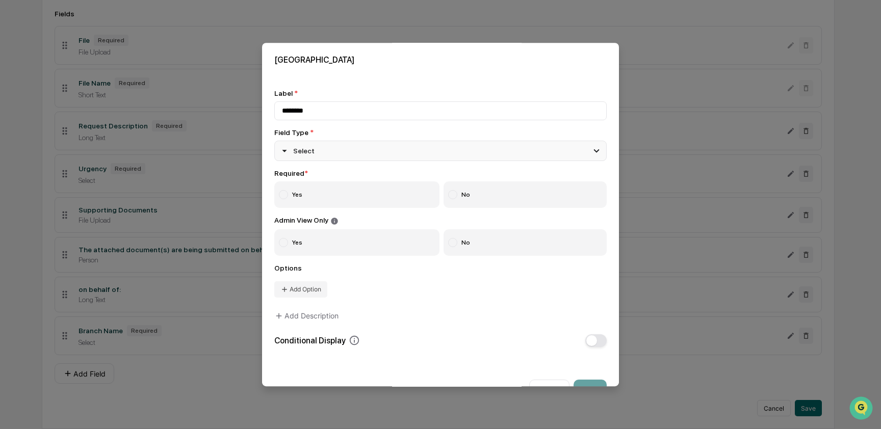
click at [325, 155] on div "Select" at bounding box center [440, 151] width 332 height 20
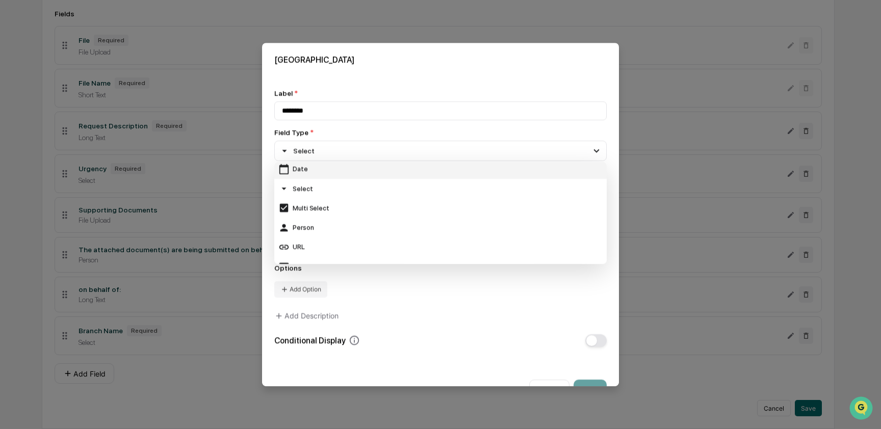
scroll to position [120, 0]
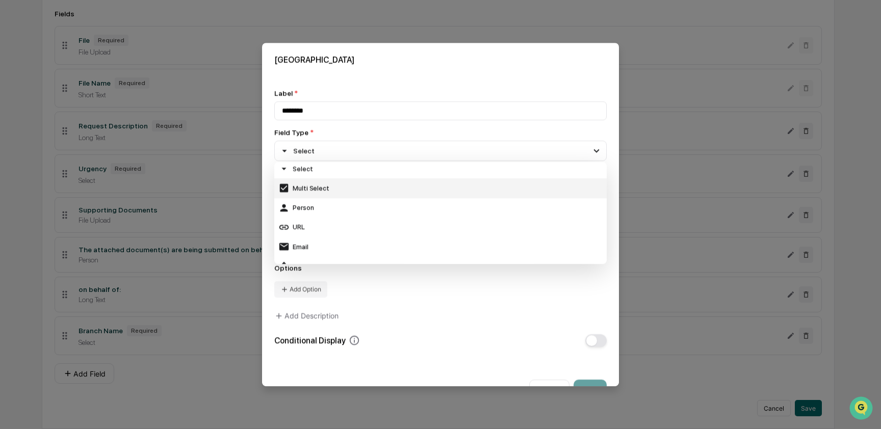
click at [328, 188] on div "Multi Select" at bounding box center [440, 188] width 324 height 11
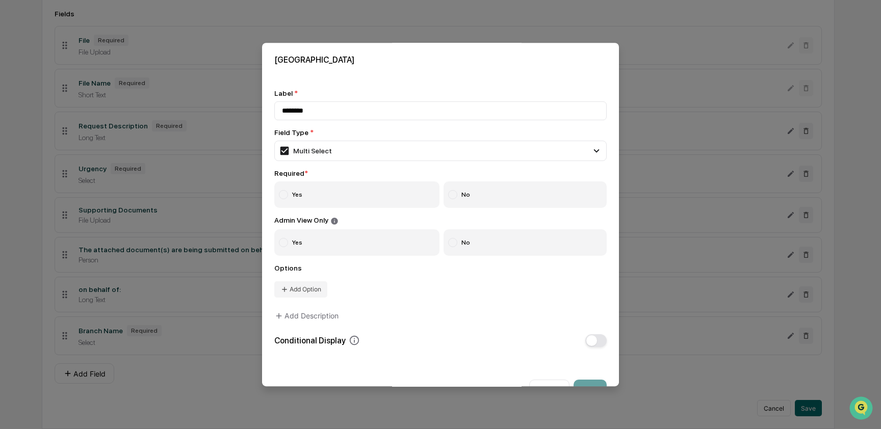
click at [291, 193] on label "Yes" at bounding box center [356, 195] width 165 height 27
click at [299, 294] on button "Add Option" at bounding box center [300, 289] width 53 height 16
click at [315, 291] on input at bounding box center [442, 285] width 298 height 19
type input "***"
click at [303, 304] on button "Add Option" at bounding box center [300, 308] width 53 height 16
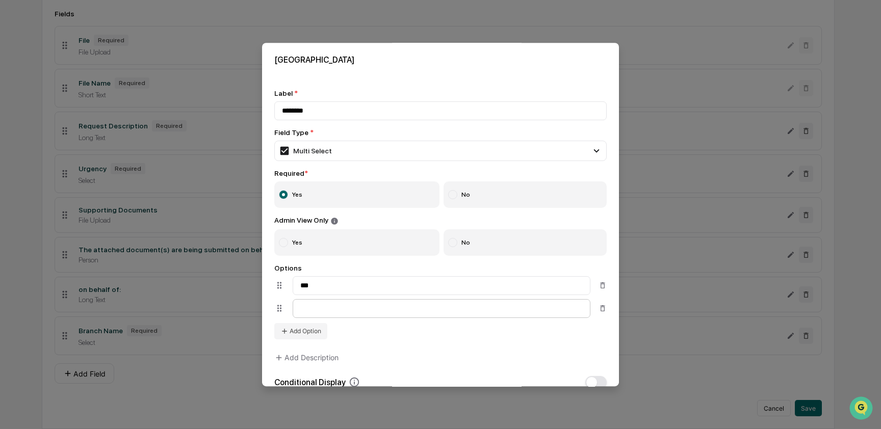
click at [333, 308] on input at bounding box center [442, 308] width 298 height 19
type input "****"
click at [309, 340] on button "Add Option" at bounding box center [300, 331] width 53 height 16
click at [334, 338] on input at bounding box center [442, 331] width 298 height 19
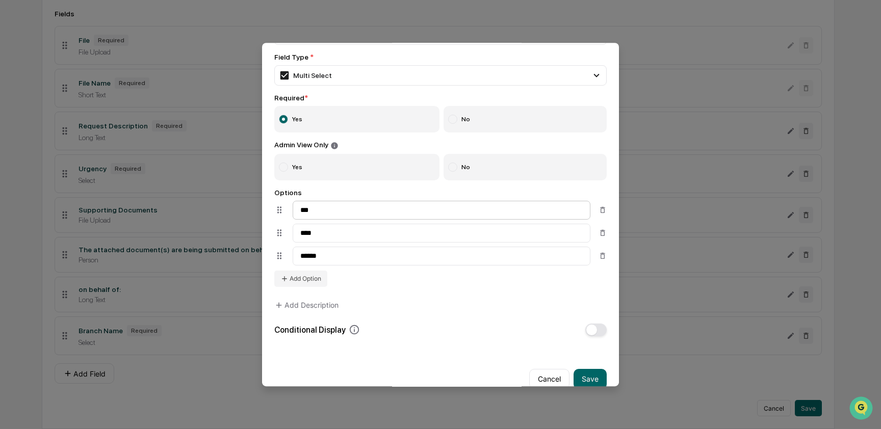
scroll to position [100, 0]
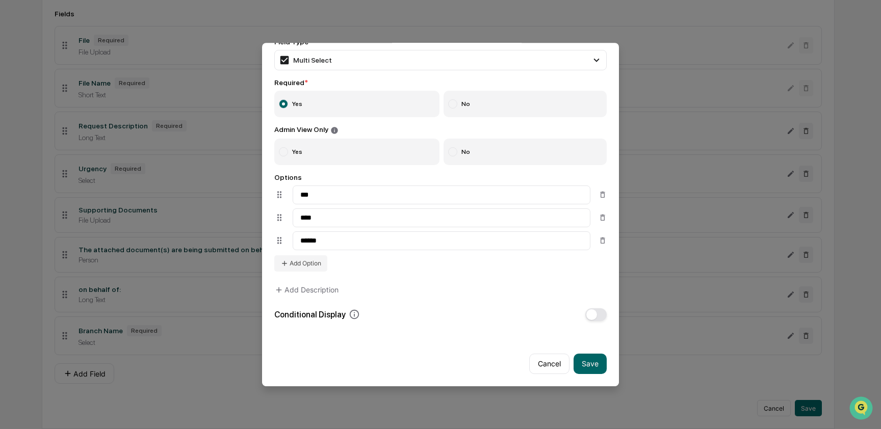
type input "******"
click at [594, 311] on button "button" at bounding box center [595, 314] width 21 height 13
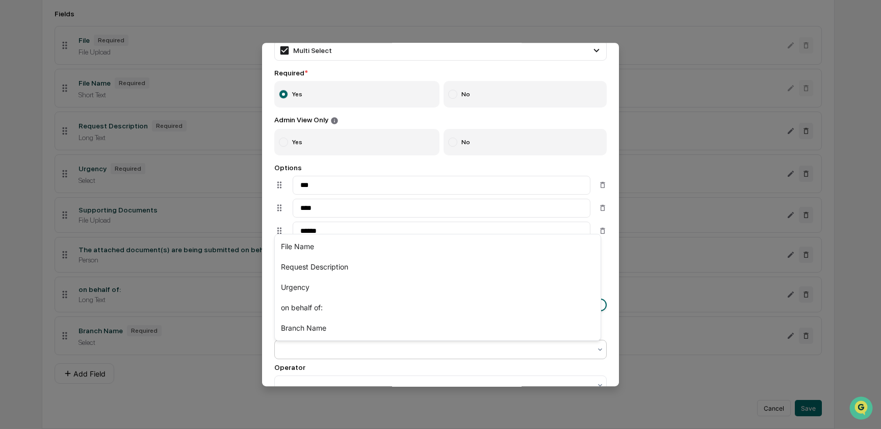
click at [377, 355] on div at bounding box center [436, 350] width 309 height 10
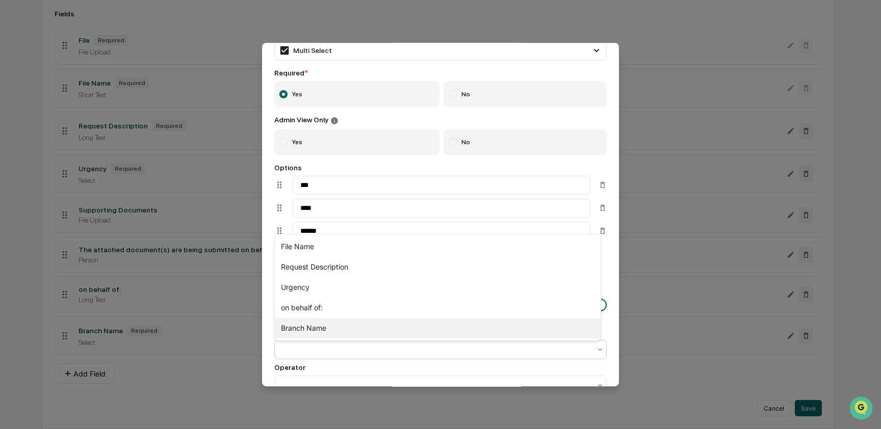
click at [379, 322] on div "Branch Name" at bounding box center [438, 328] width 326 height 20
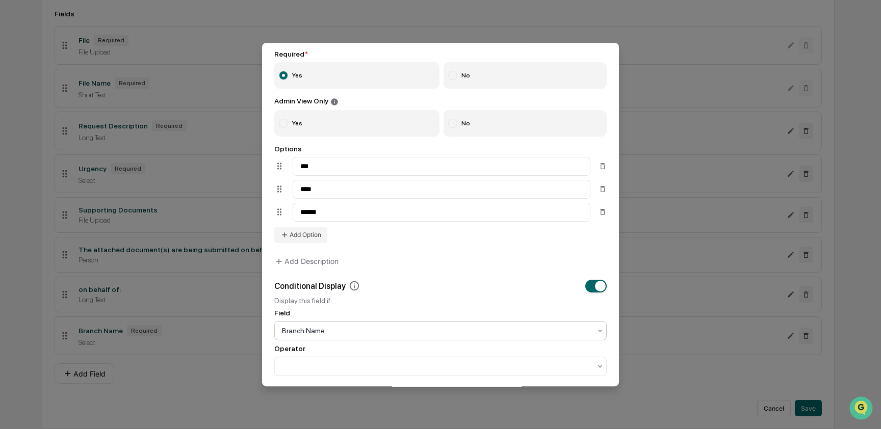
scroll to position [186, 0]
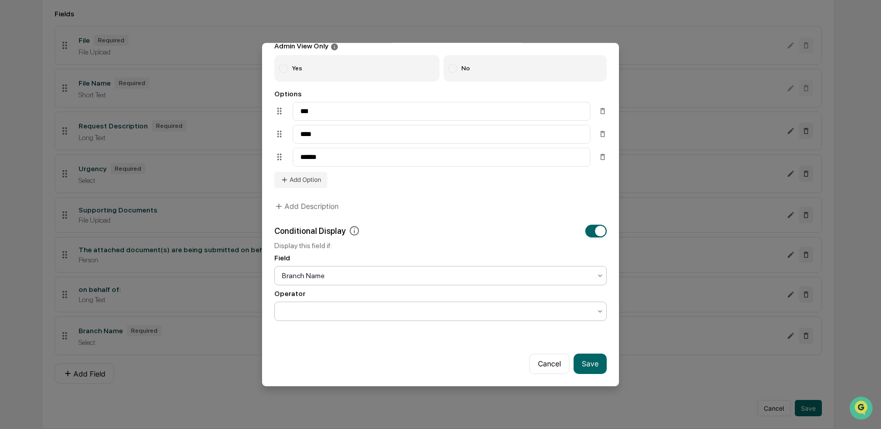
click at [330, 306] on div at bounding box center [436, 311] width 309 height 10
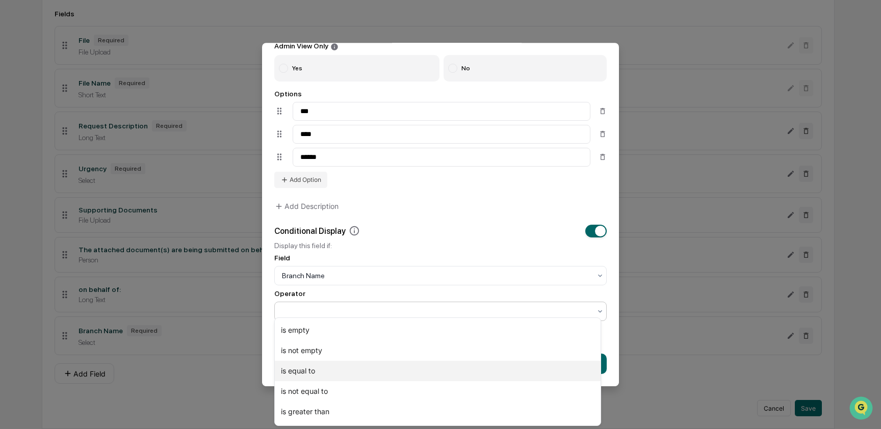
click at [336, 365] on div "is equal to" at bounding box center [438, 371] width 326 height 20
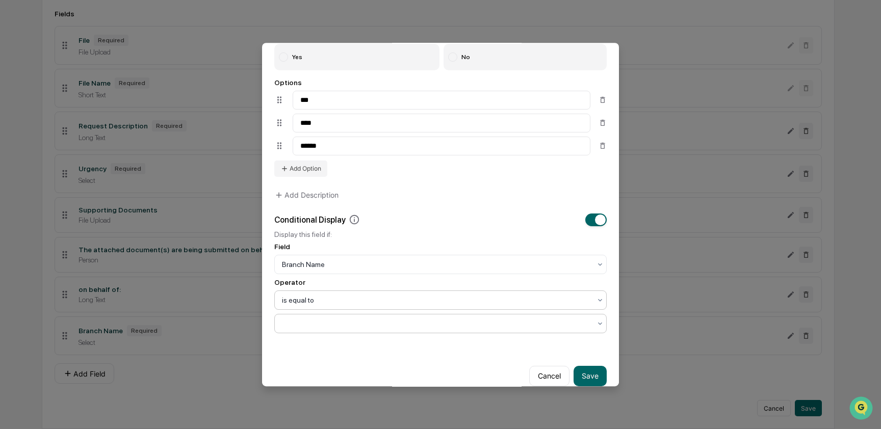
click at [330, 327] on div at bounding box center [436, 324] width 309 height 10
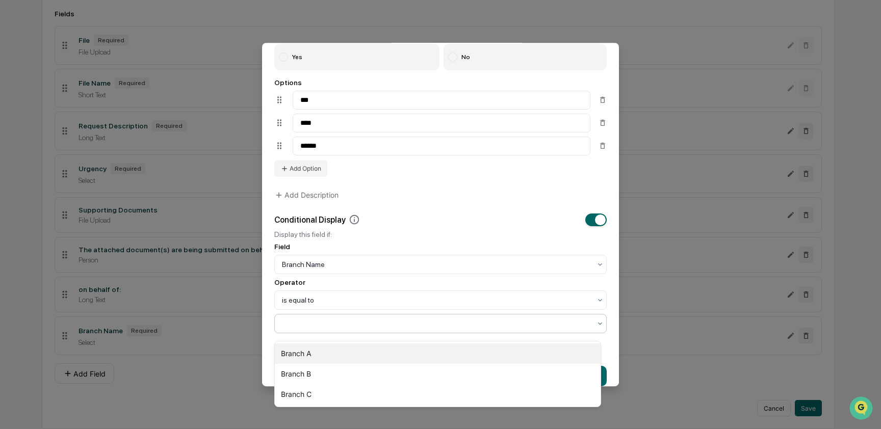
click at [327, 355] on div "Branch A" at bounding box center [438, 354] width 326 height 20
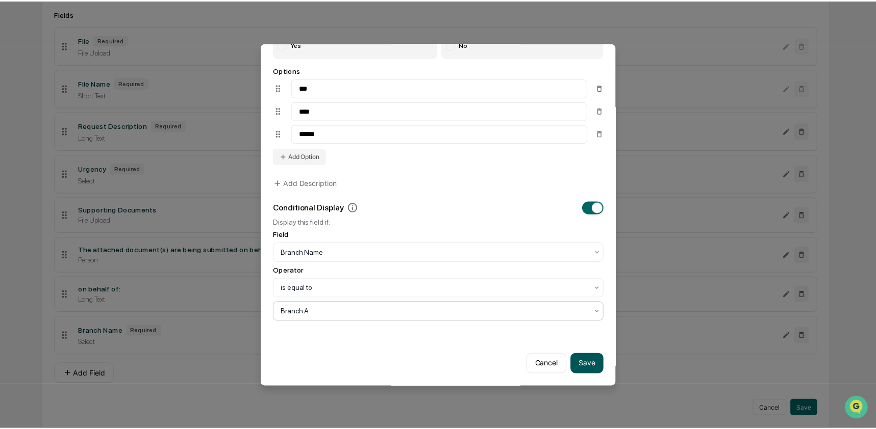
scroll to position [209, 0]
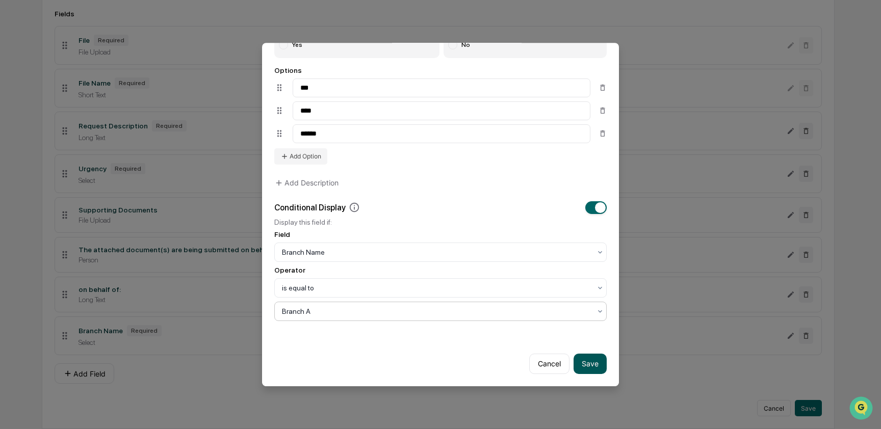
click at [585, 355] on button "Save" at bounding box center [590, 364] width 33 height 20
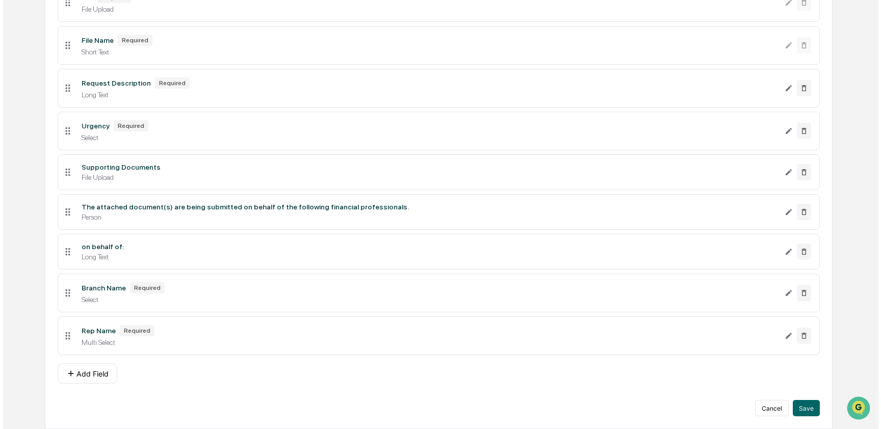
scroll to position [230, 0]
click at [96, 376] on button "Add Field" at bounding box center [85, 374] width 60 height 20
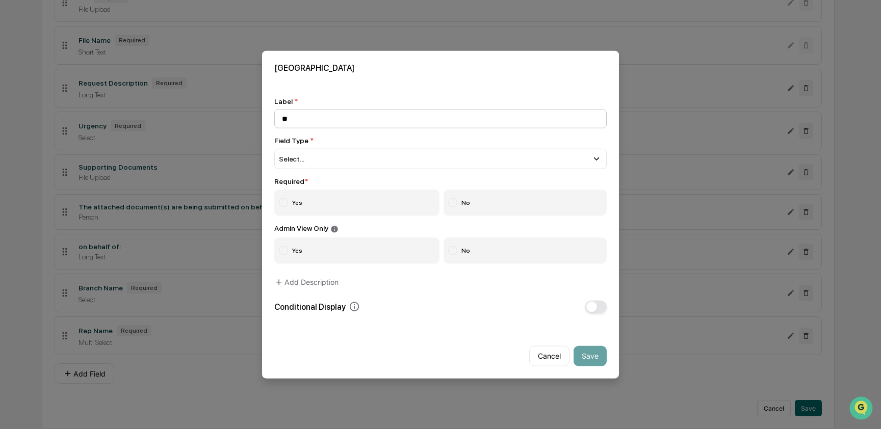
type input "*"
type input "*********"
click at [336, 160] on div "Select..." at bounding box center [440, 159] width 332 height 20
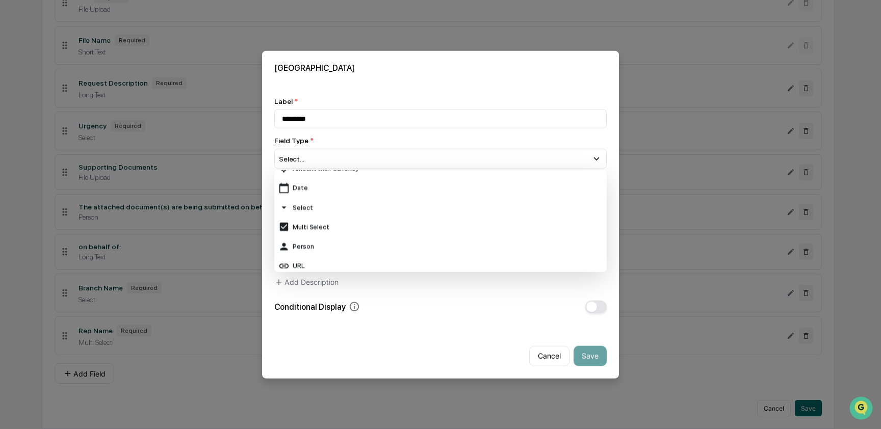
scroll to position [95, 0]
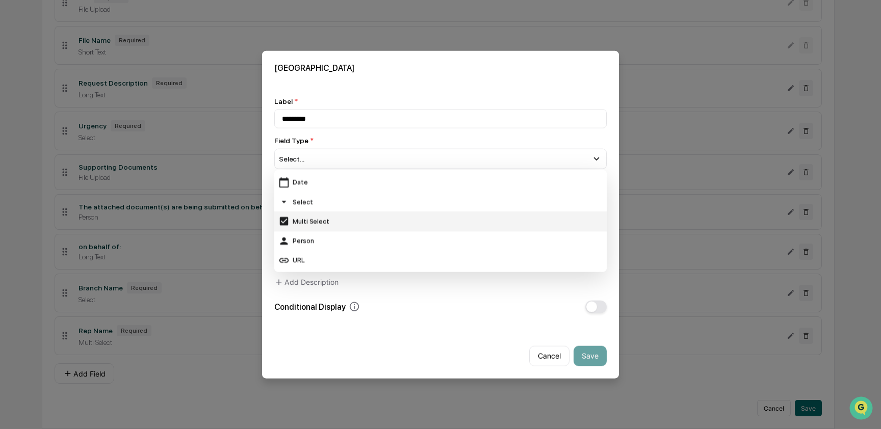
click at [342, 216] on div "Multi Select" at bounding box center [440, 221] width 324 height 11
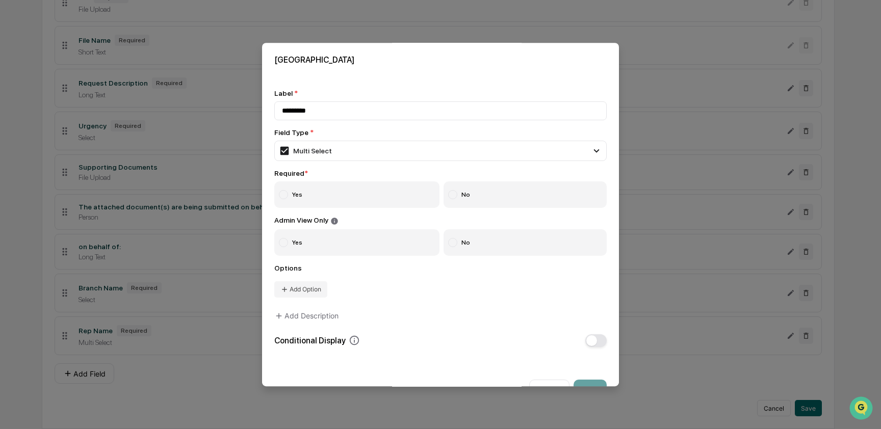
click at [314, 198] on label "Yes" at bounding box center [356, 195] width 165 height 27
click at [304, 294] on button "Add Option" at bounding box center [300, 289] width 53 height 16
click at [321, 292] on input at bounding box center [442, 285] width 298 height 19
type input "*****"
click at [307, 315] on button "Add Option" at bounding box center [300, 308] width 53 height 16
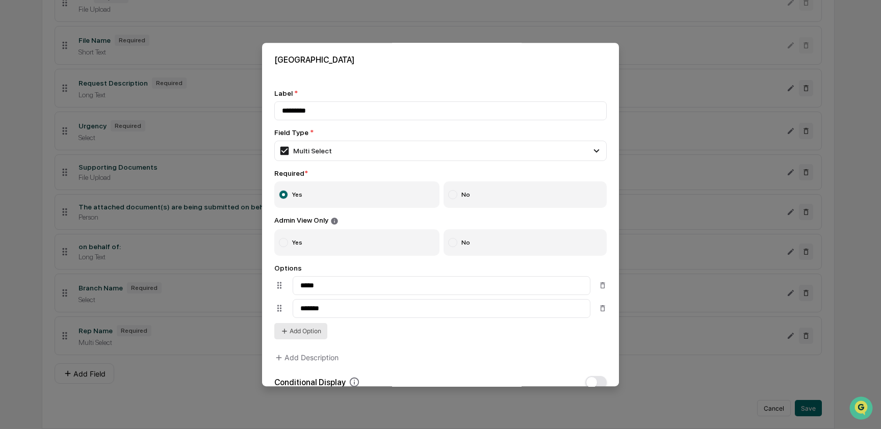
type input "*******"
click at [305, 332] on button "Add Option" at bounding box center [300, 331] width 53 height 16
click at [316, 332] on input at bounding box center [442, 331] width 298 height 19
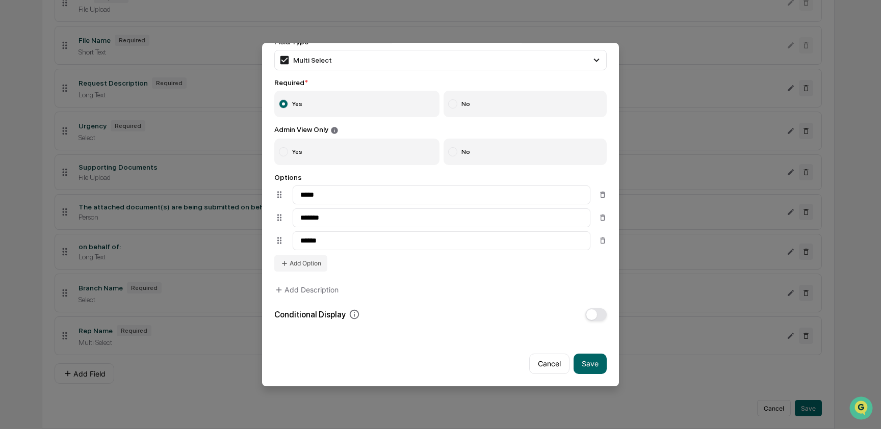
scroll to position [100, 0]
type input "******"
click at [587, 310] on span "button" at bounding box center [591, 315] width 11 height 11
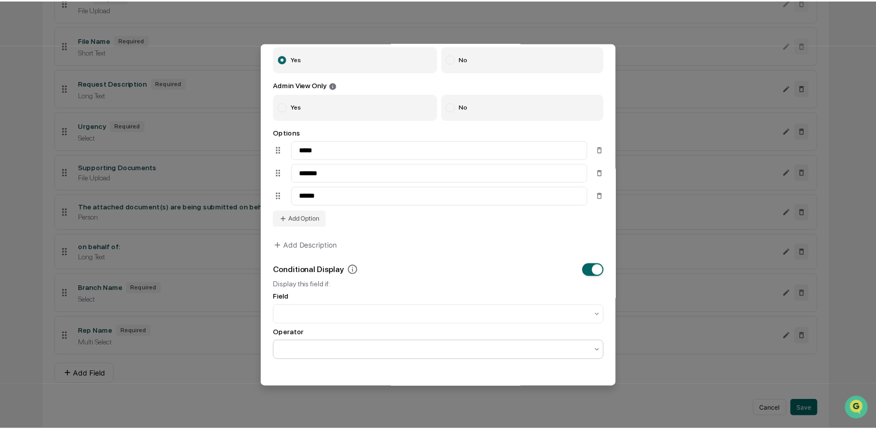
scroll to position [186, 0]
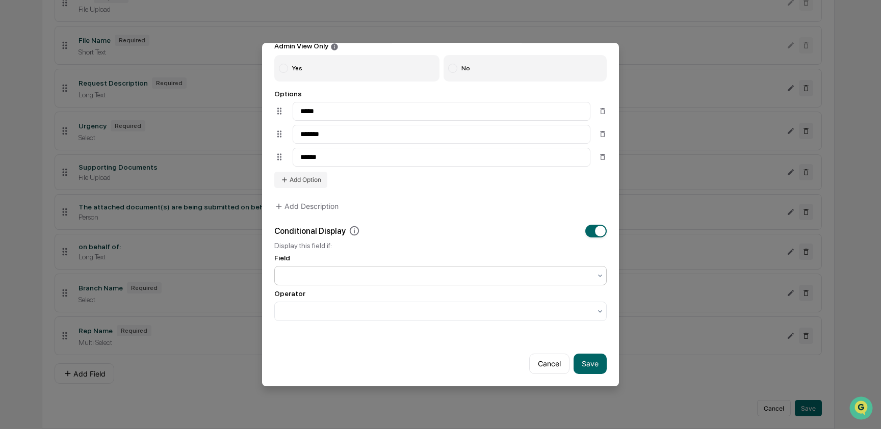
click at [322, 272] on div at bounding box center [436, 276] width 309 height 10
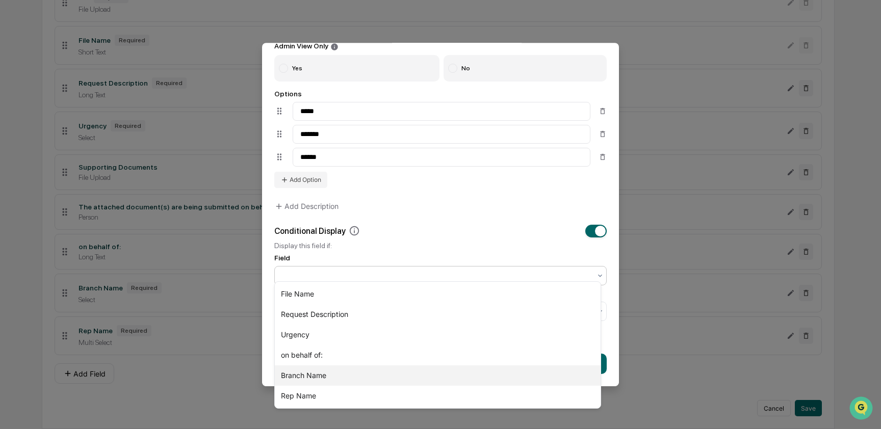
click at [330, 375] on div "Branch Name" at bounding box center [438, 376] width 326 height 20
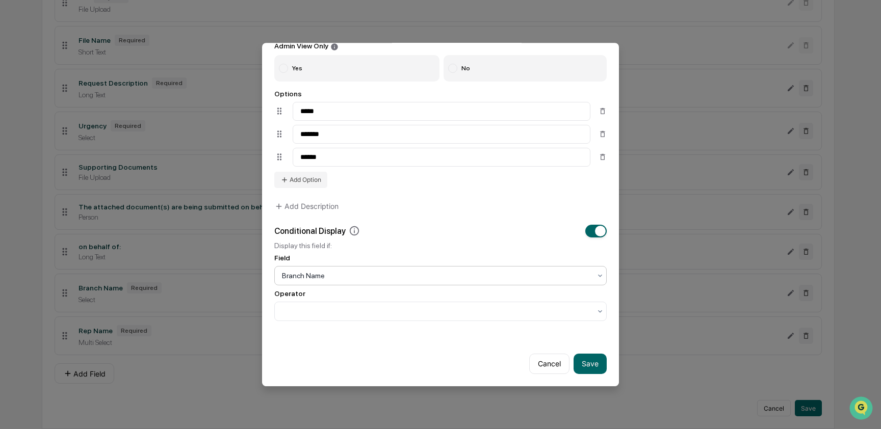
click at [323, 291] on div "Operator" at bounding box center [440, 294] width 332 height 8
click at [322, 310] on div at bounding box center [436, 311] width 309 height 10
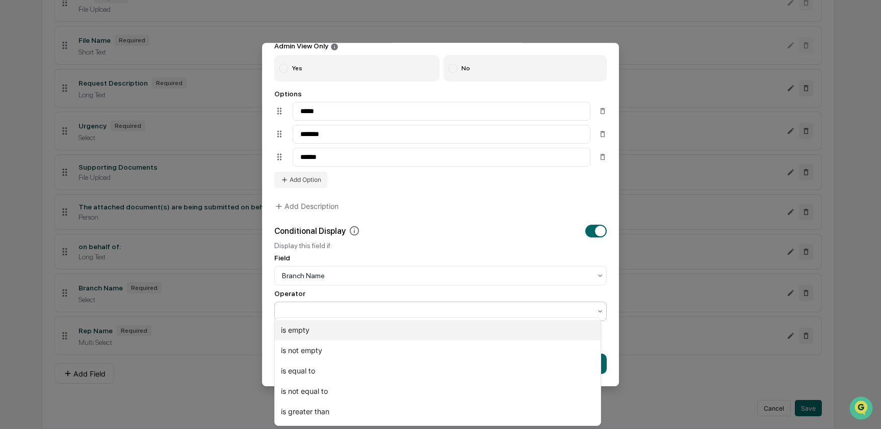
click at [321, 335] on div "is empty" at bounding box center [438, 330] width 326 height 20
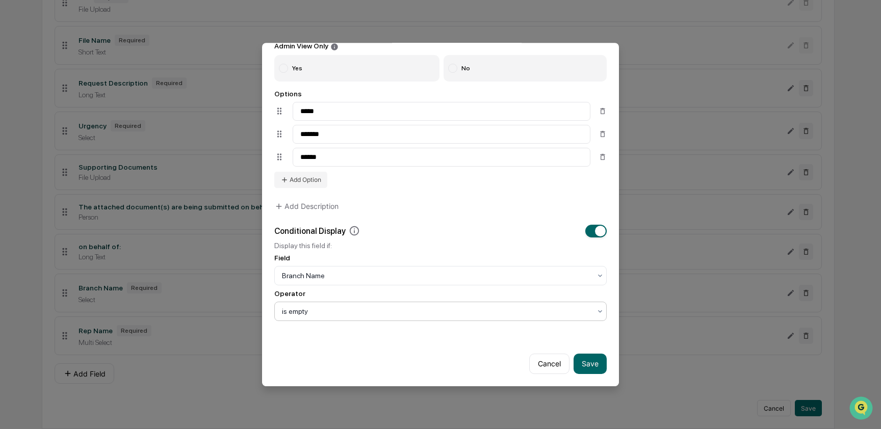
click at [313, 306] on div at bounding box center [436, 311] width 309 height 10
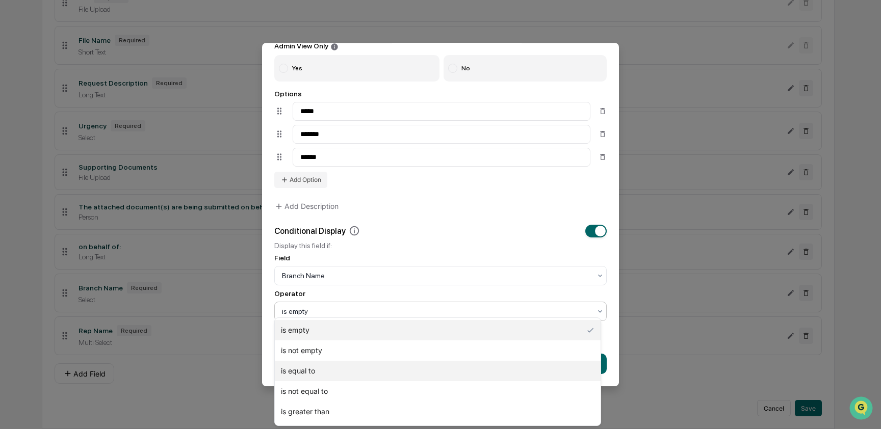
click at [338, 368] on div "is equal to" at bounding box center [438, 371] width 326 height 20
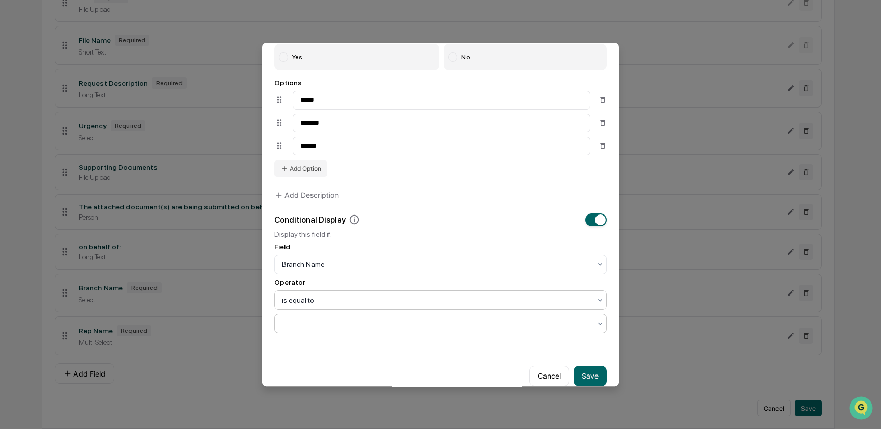
click at [336, 328] on div at bounding box center [436, 324] width 309 height 10
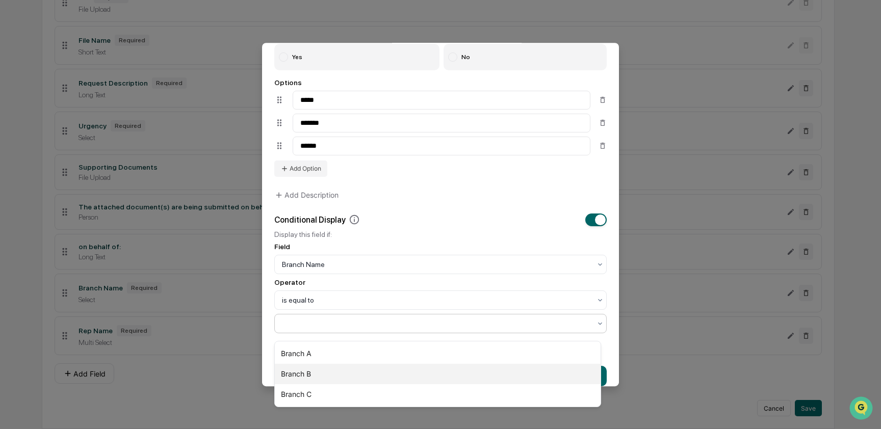
click at [328, 377] on div "Branch B" at bounding box center [438, 374] width 326 height 20
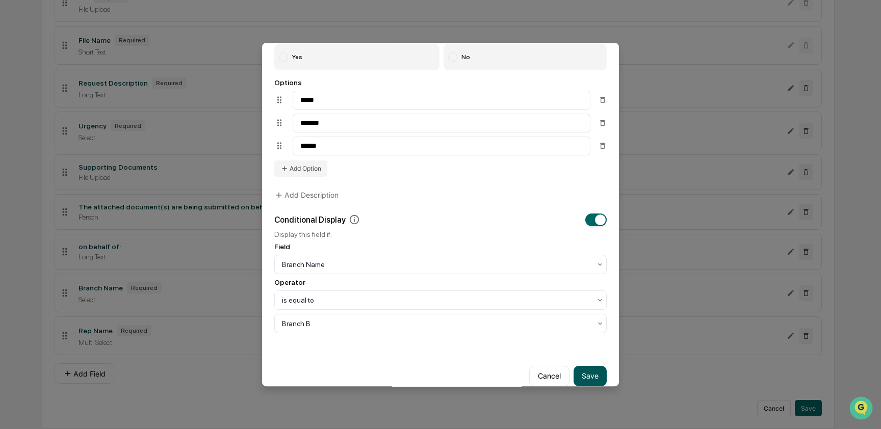
click at [580, 376] on button "Save" at bounding box center [590, 376] width 33 height 20
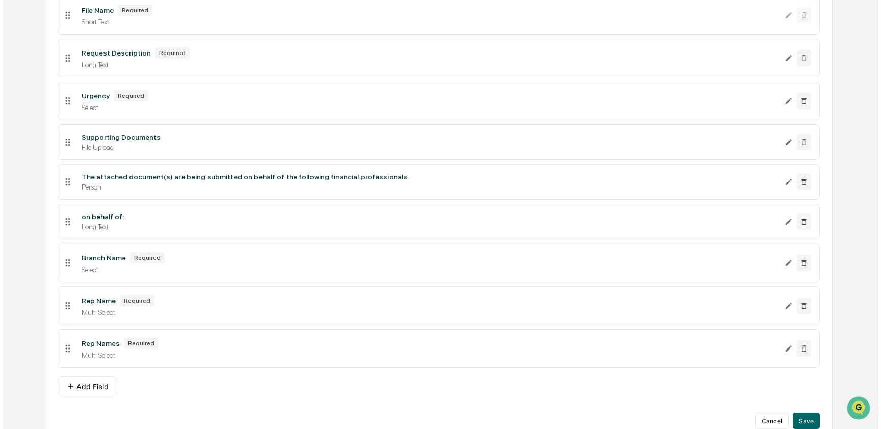
scroll to position [274, 0]
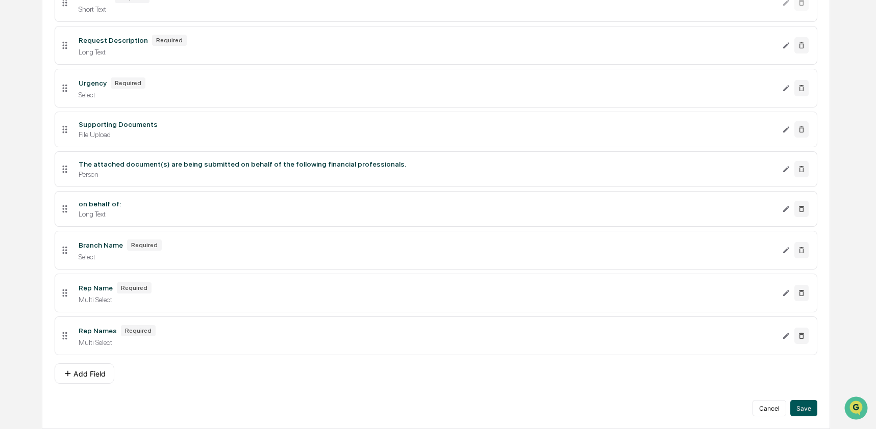
click at [814, 410] on button "Save" at bounding box center [803, 408] width 27 height 16
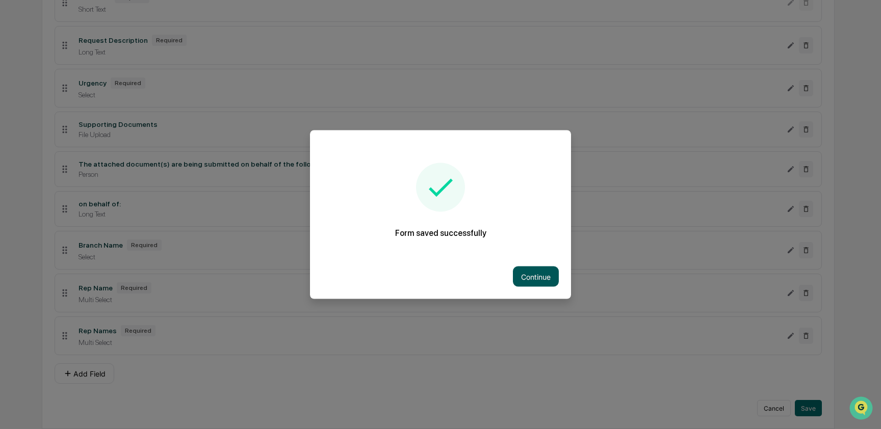
click at [520, 273] on button "Continue" at bounding box center [536, 277] width 46 height 20
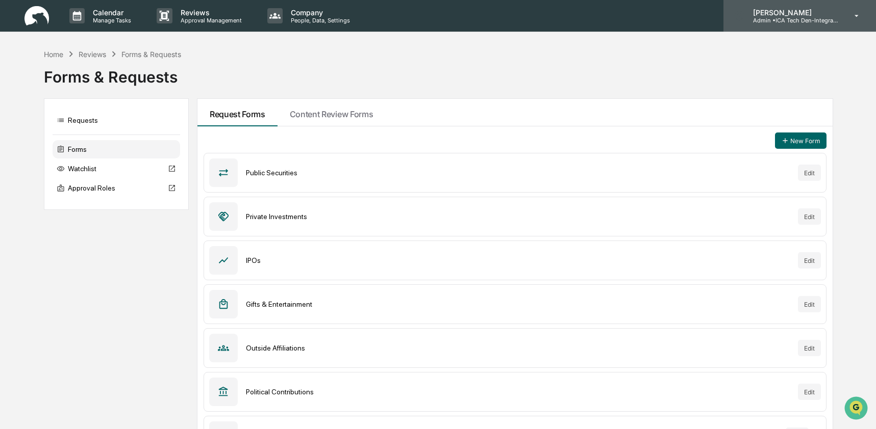
click at [810, 30] on div "Ashley Craddock Admin • ICA Tech Den-Integrated Compliance Advisors" at bounding box center [799, 16] width 152 height 32
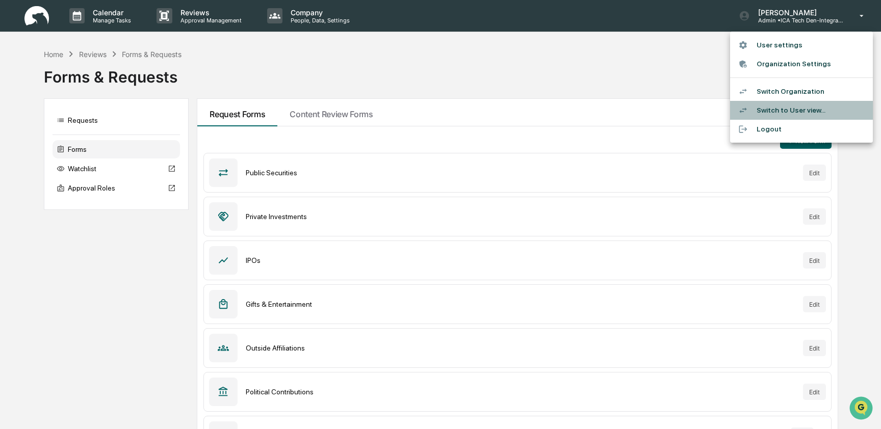
click at [790, 109] on li "Switch to User view..." at bounding box center [801, 110] width 143 height 19
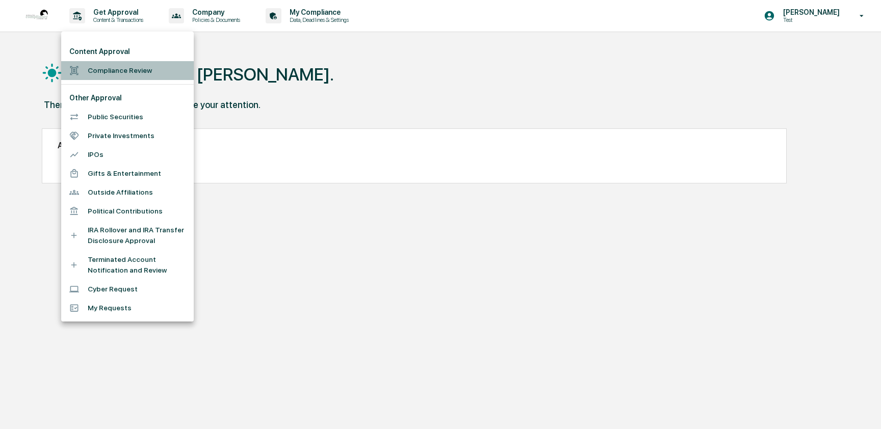
click at [105, 69] on li "Compliance Review" at bounding box center [127, 70] width 133 height 19
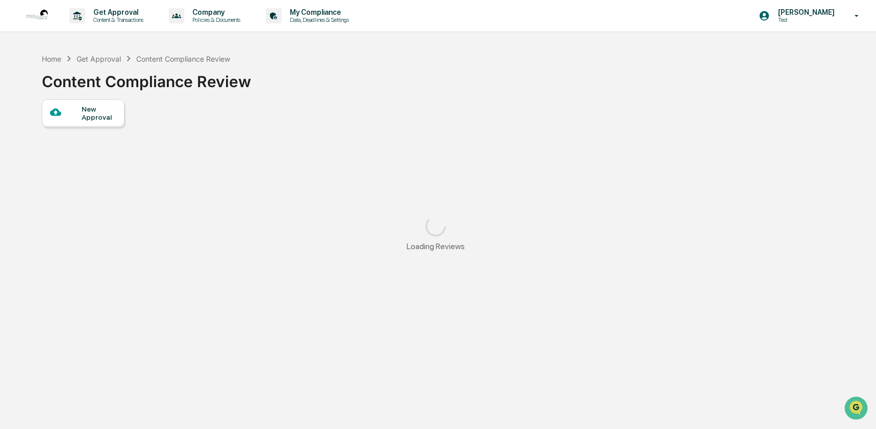
click at [85, 115] on div "New Approval" at bounding box center [99, 113] width 34 height 16
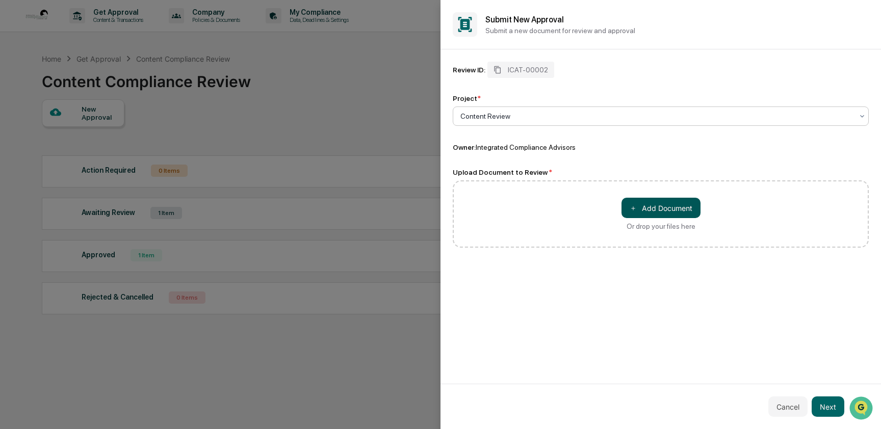
click at [677, 209] on button "＋ Add Document" at bounding box center [661, 208] width 79 height 20
click at [828, 403] on button "Next" at bounding box center [828, 407] width 33 height 20
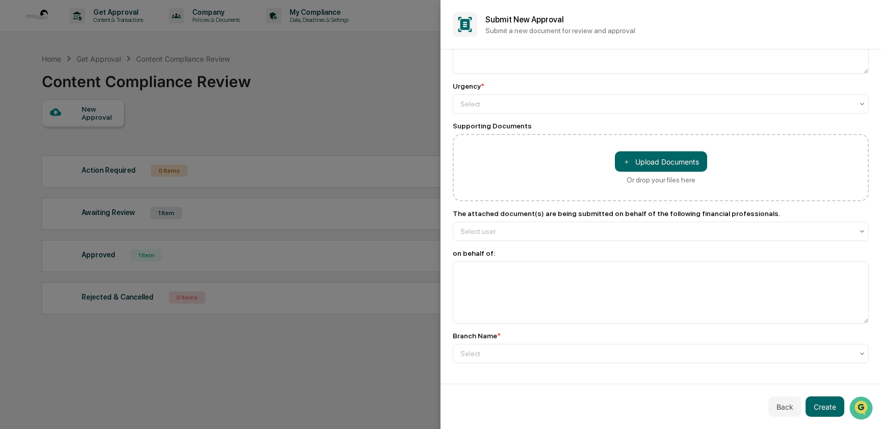
scroll to position [74, 0]
click at [499, 352] on div at bounding box center [656, 354] width 393 height 10
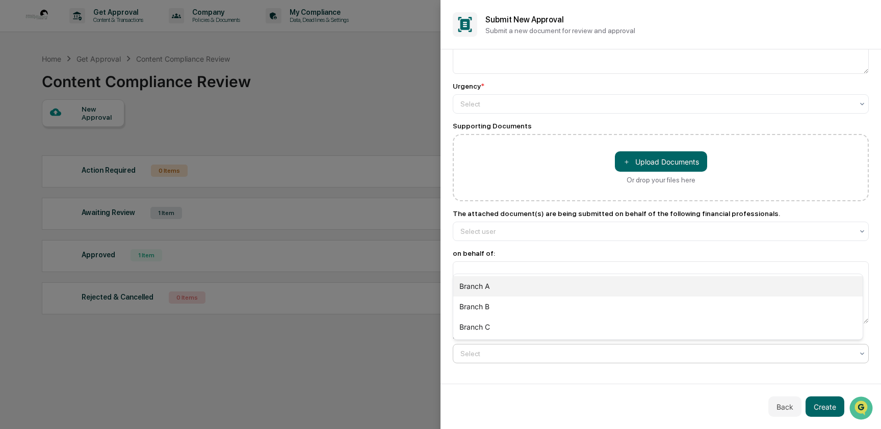
click at [491, 288] on div "Branch A" at bounding box center [657, 286] width 409 height 20
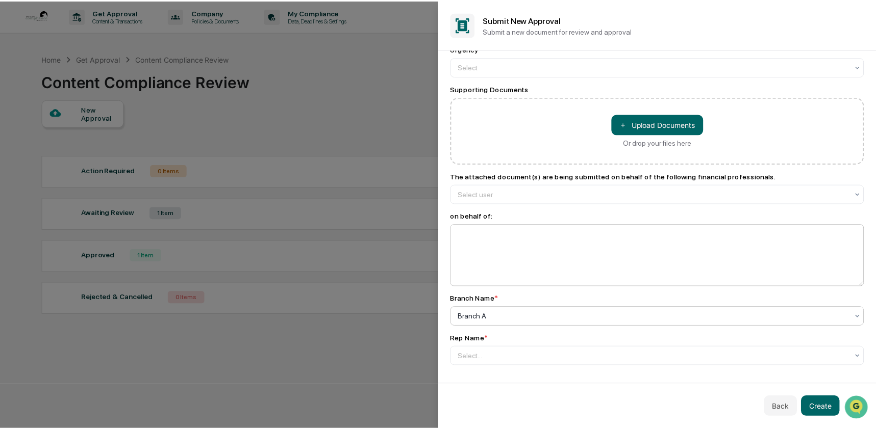
scroll to position [115, 0]
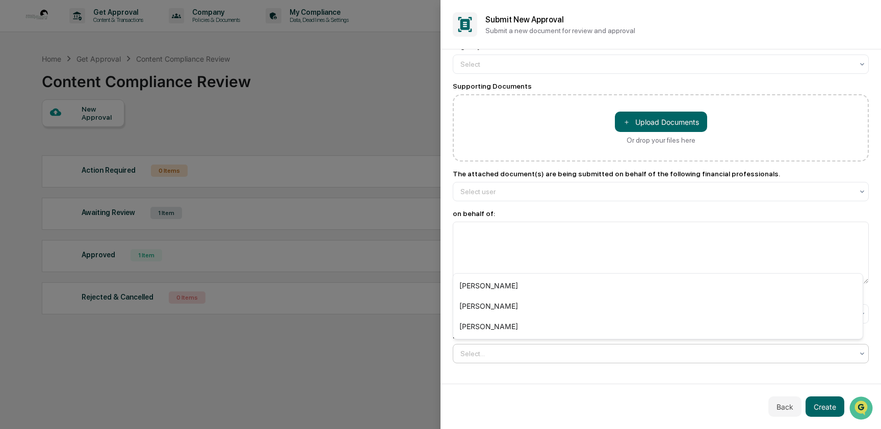
click at [520, 355] on div at bounding box center [656, 354] width 393 height 10
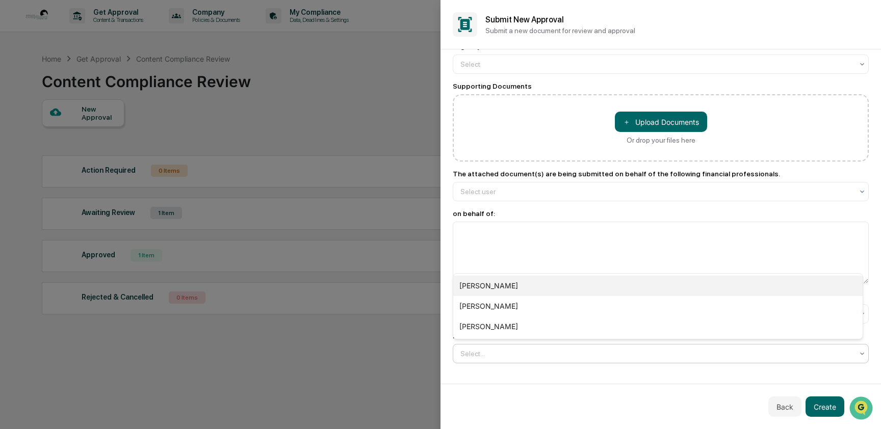
click at [508, 287] on div "[PERSON_NAME]" at bounding box center [657, 286] width 409 height 20
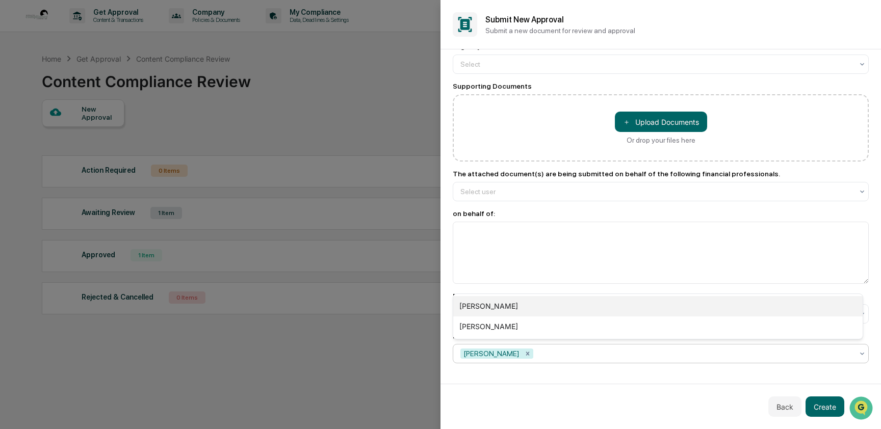
click at [505, 308] on div "[PERSON_NAME]" at bounding box center [657, 306] width 409 height 20
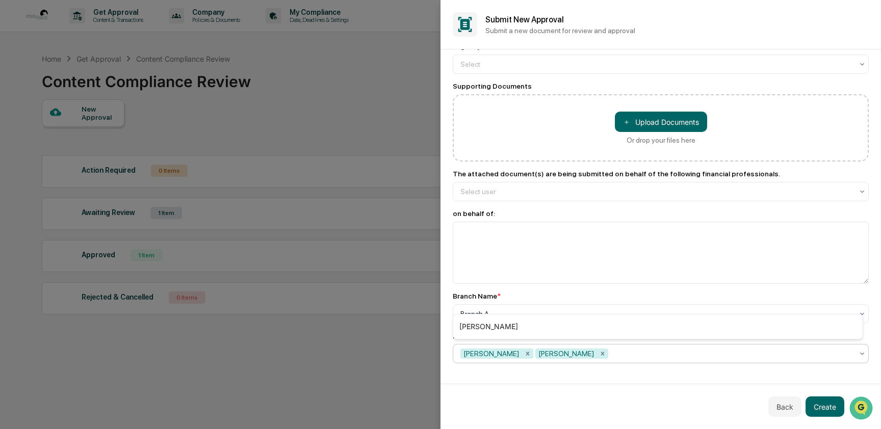
click at [571, 376] on div "Request Description * Urgency * Select Supporting Documents ＋ Upload Documents …" at bounding box center [661, 216] width 441 height 335
click at [555, 315] on div at bounding box center [656, 314] width 393 height 10
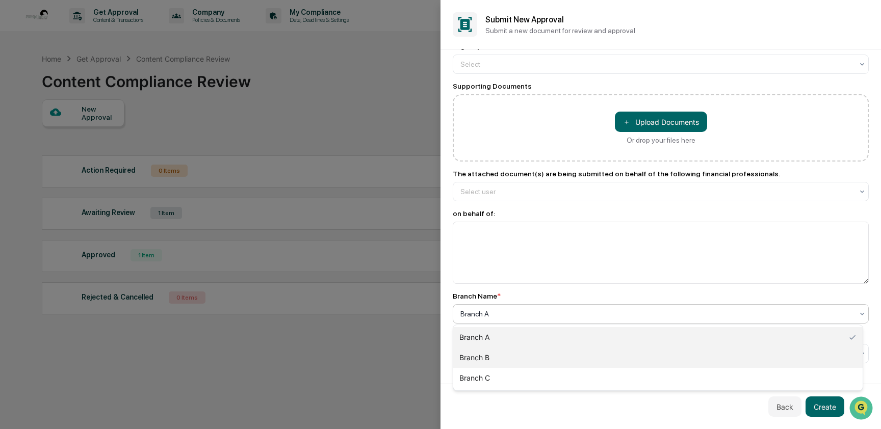
click at [539, 358] on div "Branch B" at bounding box center [657, 358] width 409 height 20
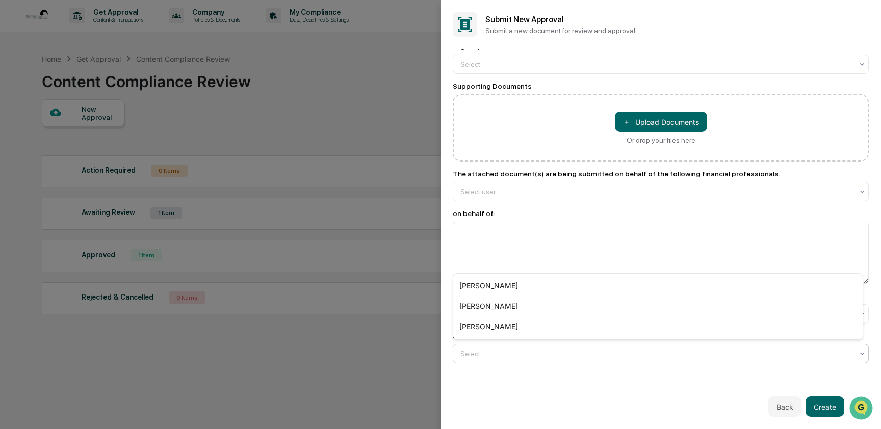
click at [538, 358] on div at bounding box center [656, 354] width 393 height 10
click at [514, 372] on div "Request Description * Urgency * Select Supporting Documents ＋ Upload Documents …" at bounding box center [661, 216] width 441 height 335
click at [566, 328] on div "Request Description * Urgency * Select Supporting Documents ＋ Upload Documents …" at bounding box center [661, 162] width 416 height 404
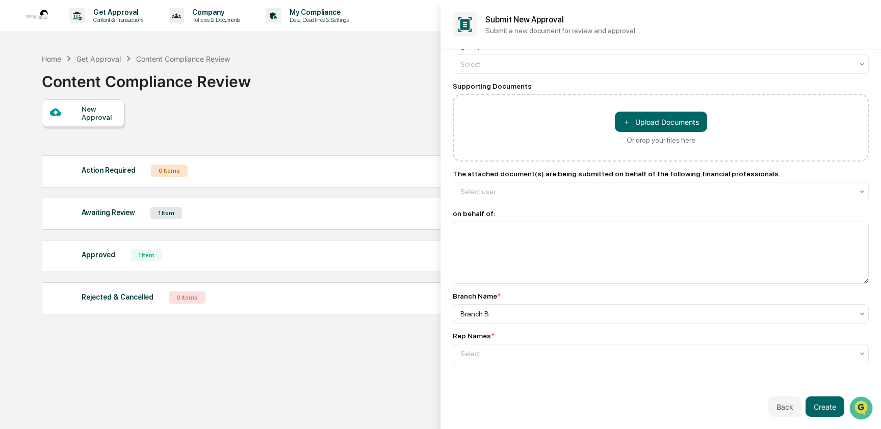
click at [267, 95] on div at bounding box center [440, 214] width 881 height 429
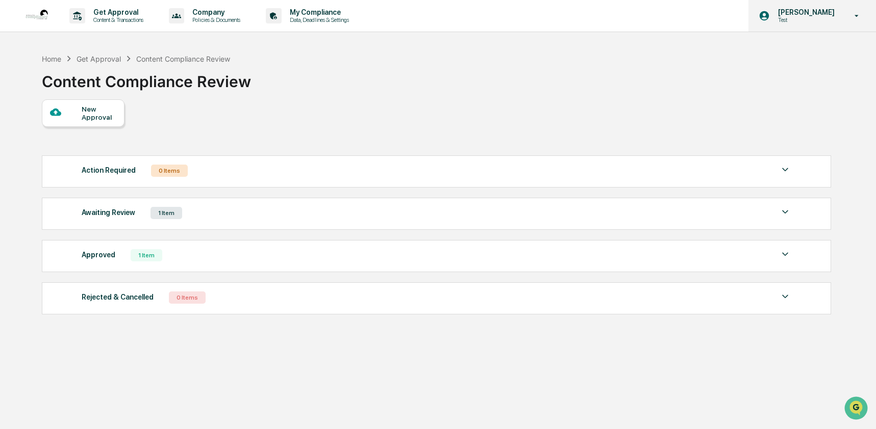
click at [802, 16] on p "[PERSON_NAME]" at bounding box center [804, 12] width 70 height 8
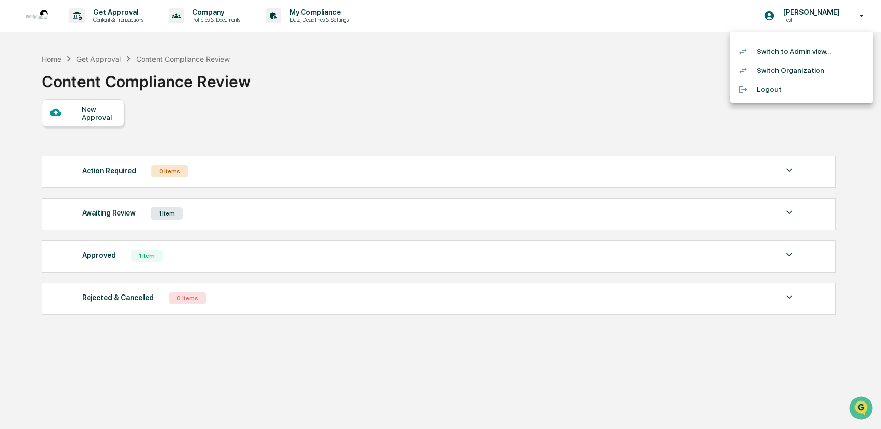
click at [800, 51] on li "Switch to Admin view..." at bounding box center [801, 51] width 143 height 19
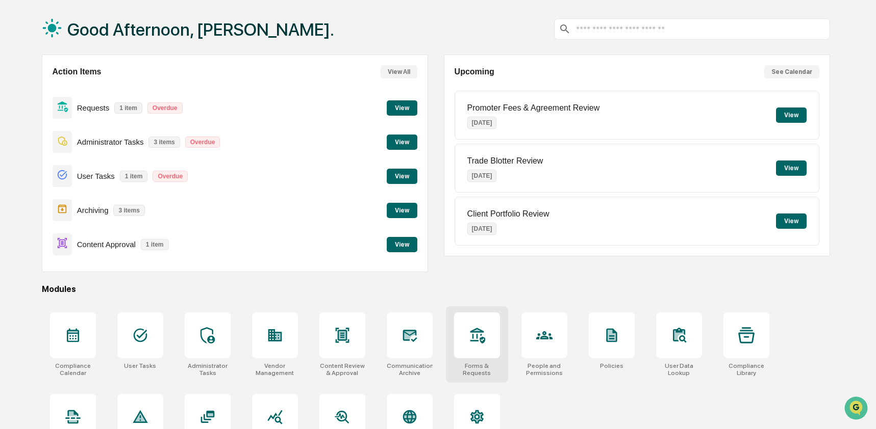
scroll to position [82, 0]
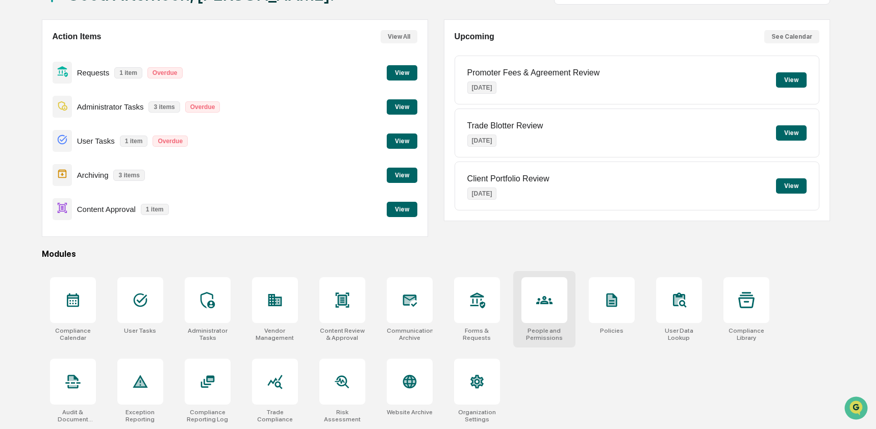
click at [533, 312] on div at bounding box center [544, 300] width 46 height 46
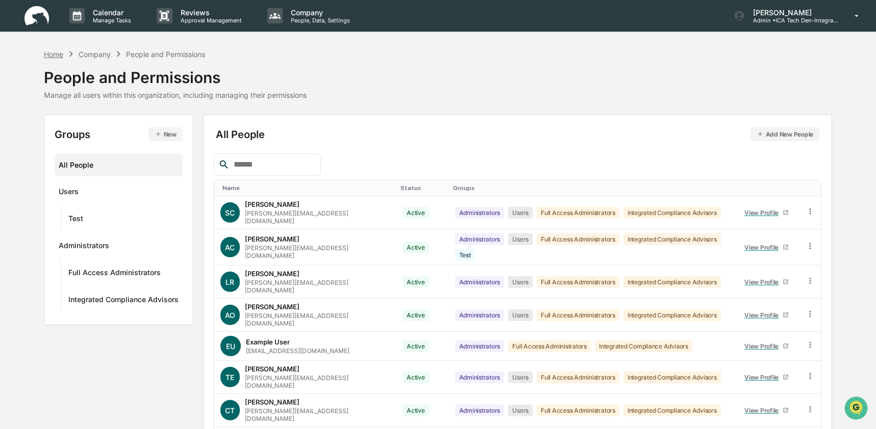
click at [56, 55] on div "Home" at bounding box center [53, 54] width 19 height 9
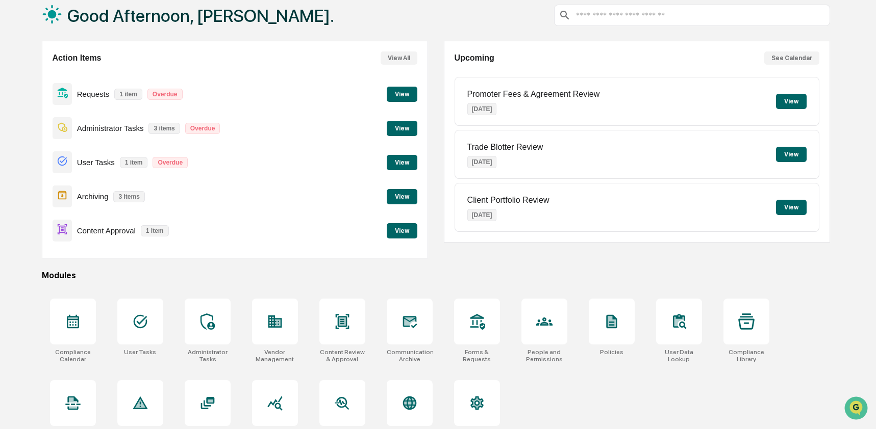
scroll to position [82, 0]
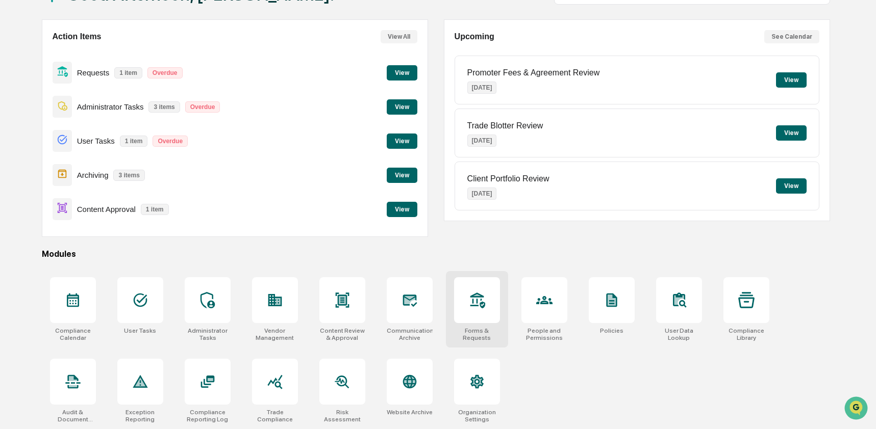
click at [470, 315] on div at bounding box center [477, 300] width 46 height 46
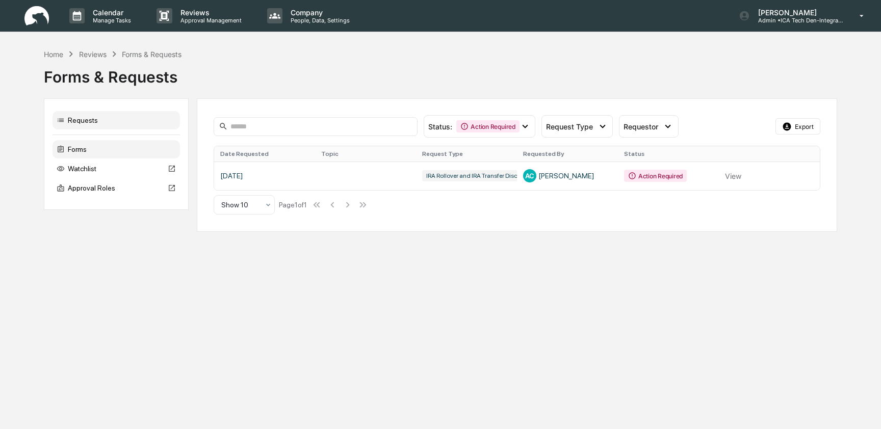
click at [125, 146] on div "Forms" at bounding box center [116, 149] width 127 height 18
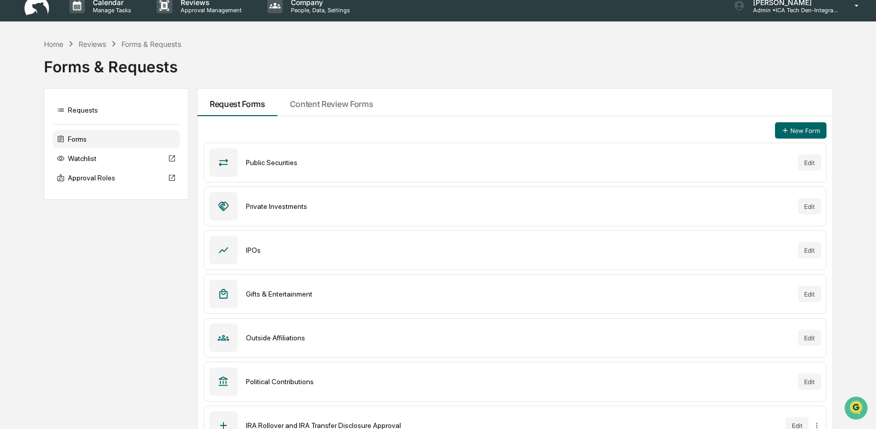
scroll to position [119, 0]
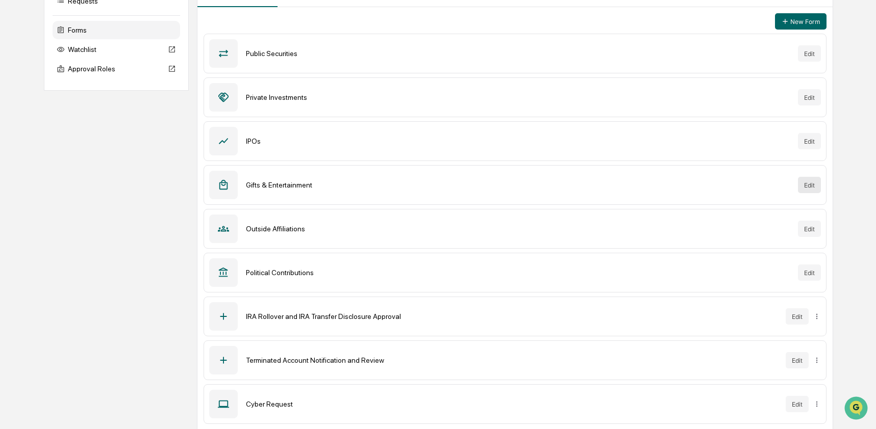
click at [817, 188] on button "Edit" at bounding box center [809, 185] width 23 height 16
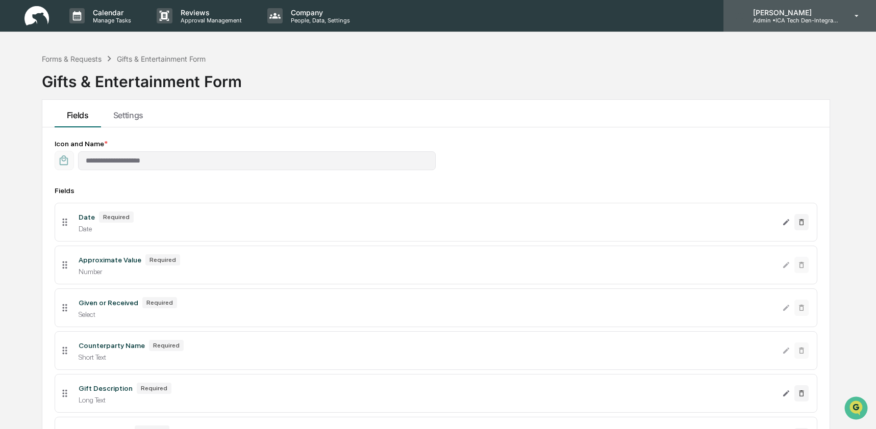
click at [814, 17] on p "Admin • ICA Tech Den-Integrated Compliance Advisors" at bounding box center [791, 20] width 95 height 7
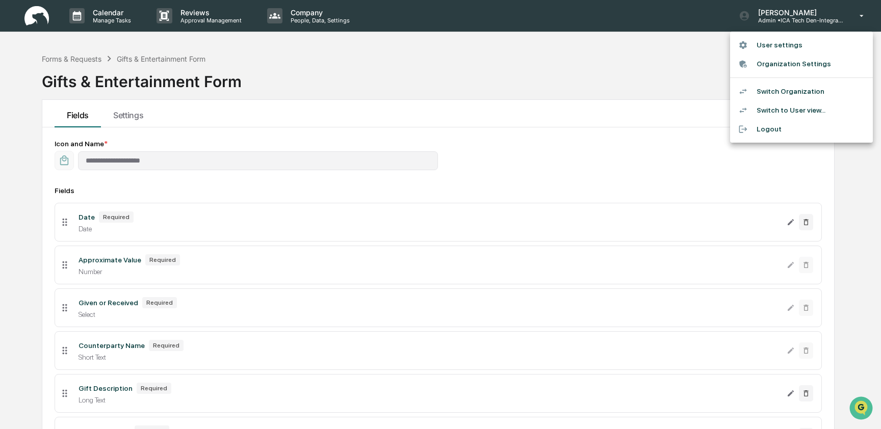
click at [793, 107] on li "Switch to User view..." at bounding box center [801, 110] width 143 height 19
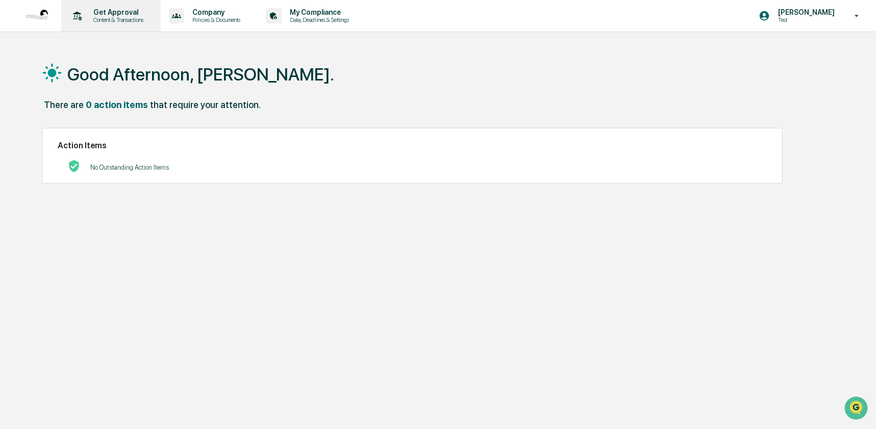
click at [127, 18] on p "Content & Transactions" at bounding box center [116, 19] width 63 height 7
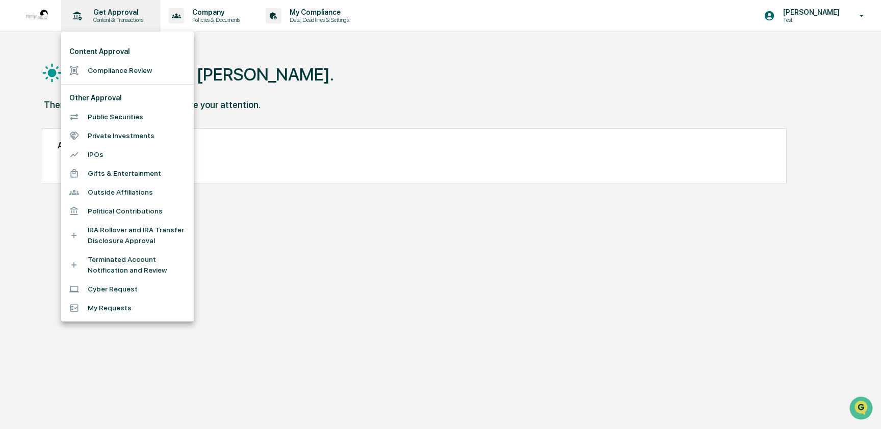
click at [127, 18] on div at bounding box center [440, 214] width 881 height 429
